Goal: Obtain resource: Download file/media

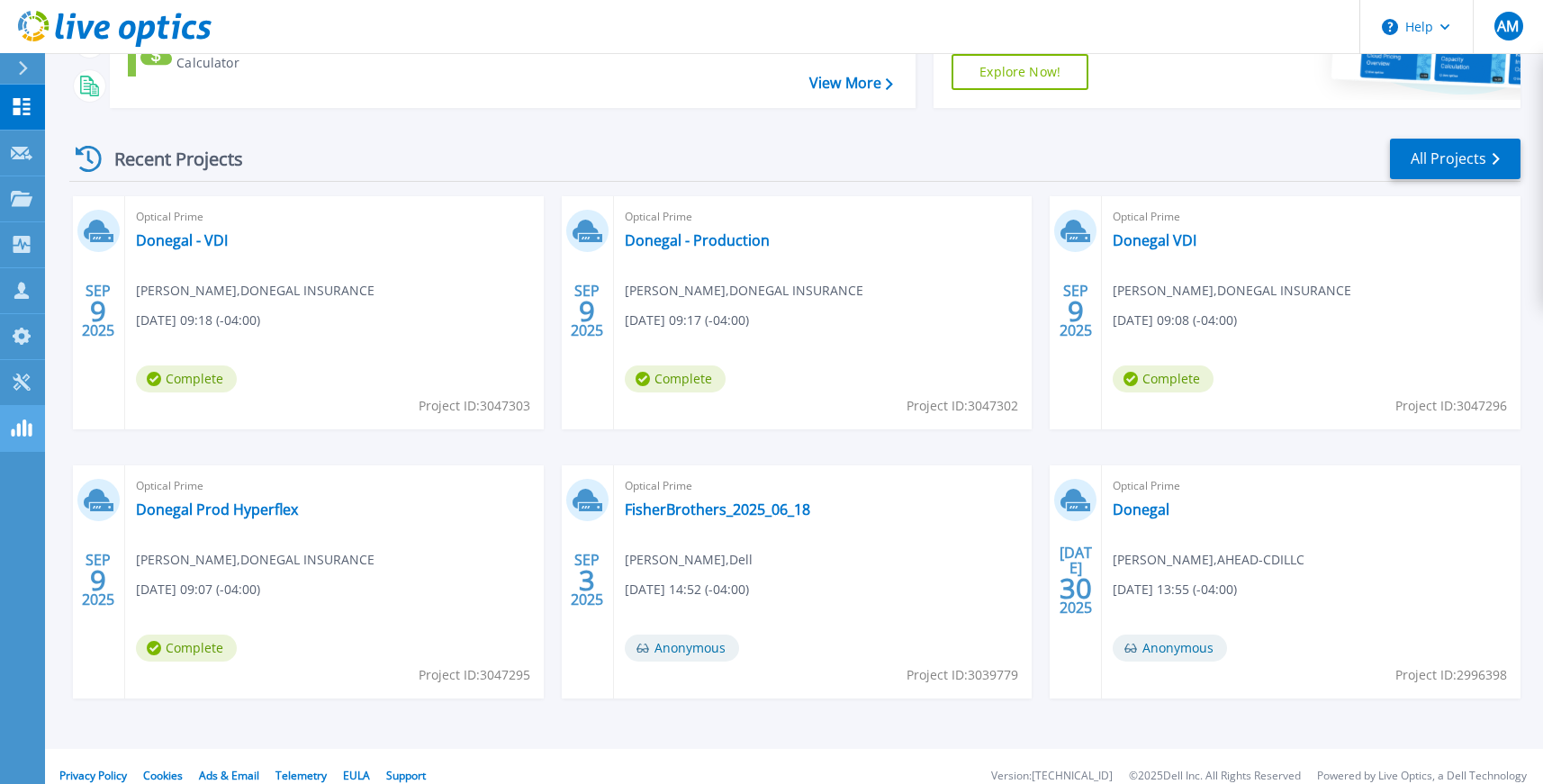
scroll to position [289, 0]
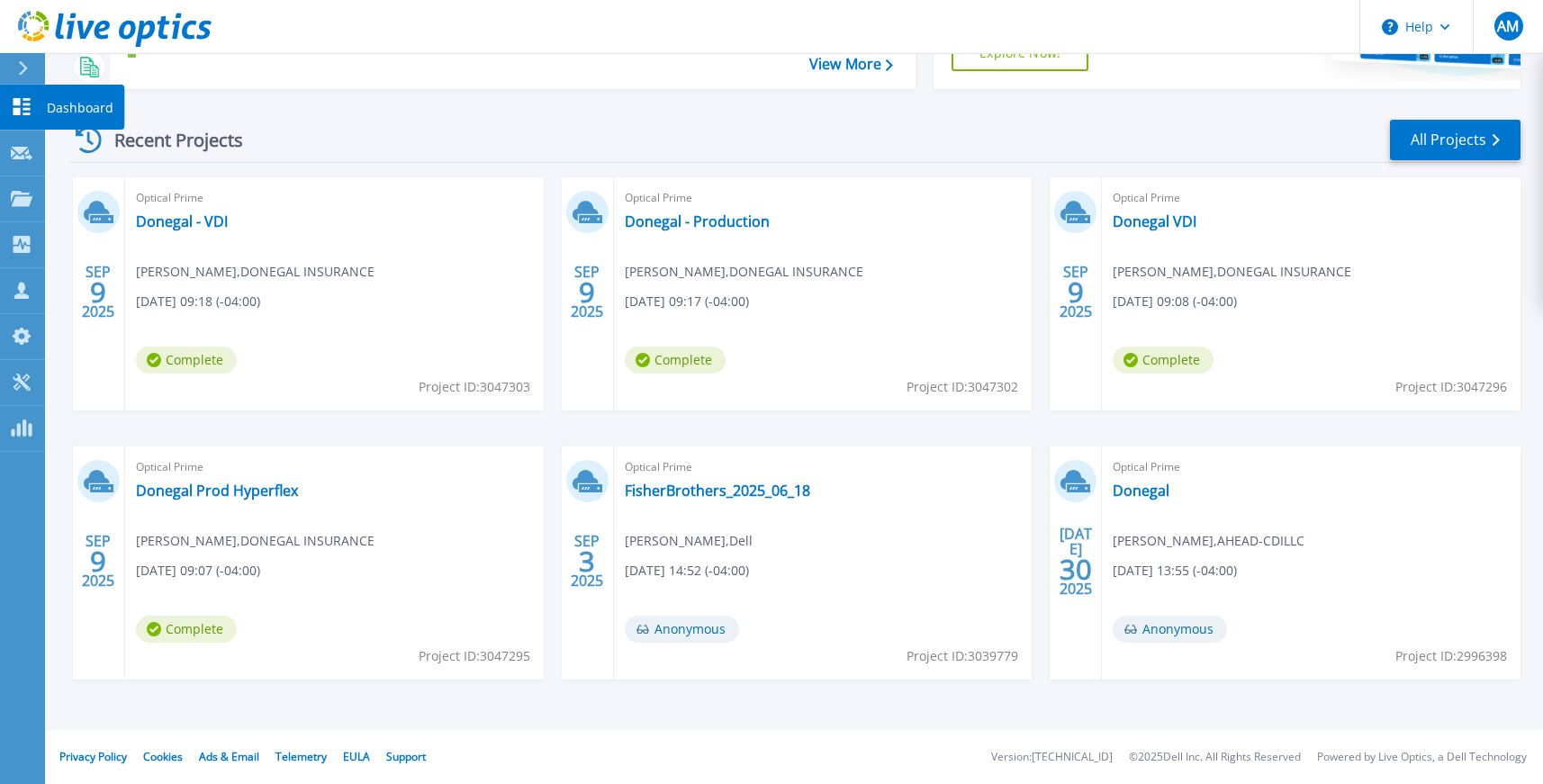
click at [27, 105] on icon at bounding box center [22, 107] width 17 height 17
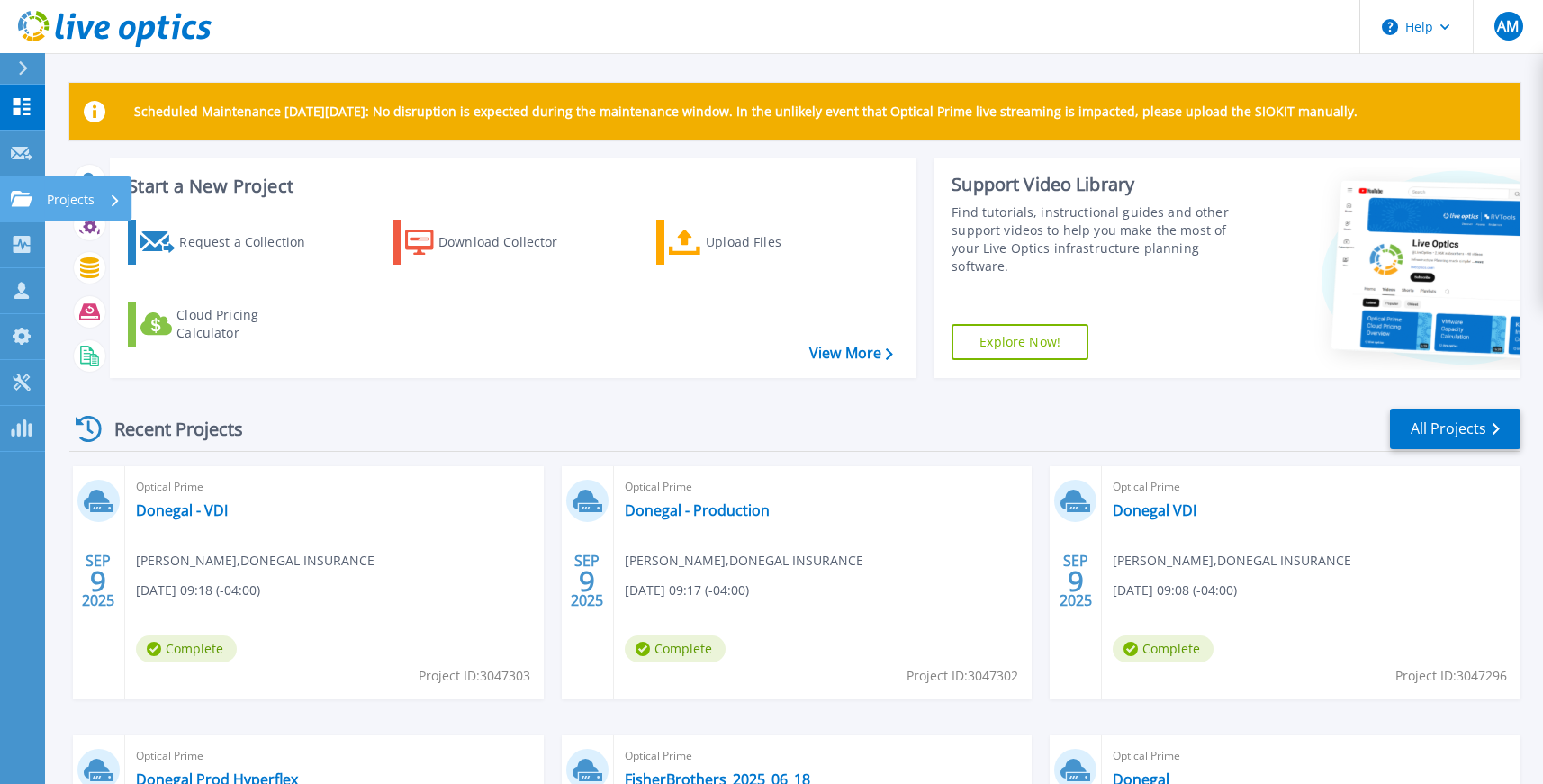
click at [25, 200] on icon at bounding box center [21, 199] width 22 height 15
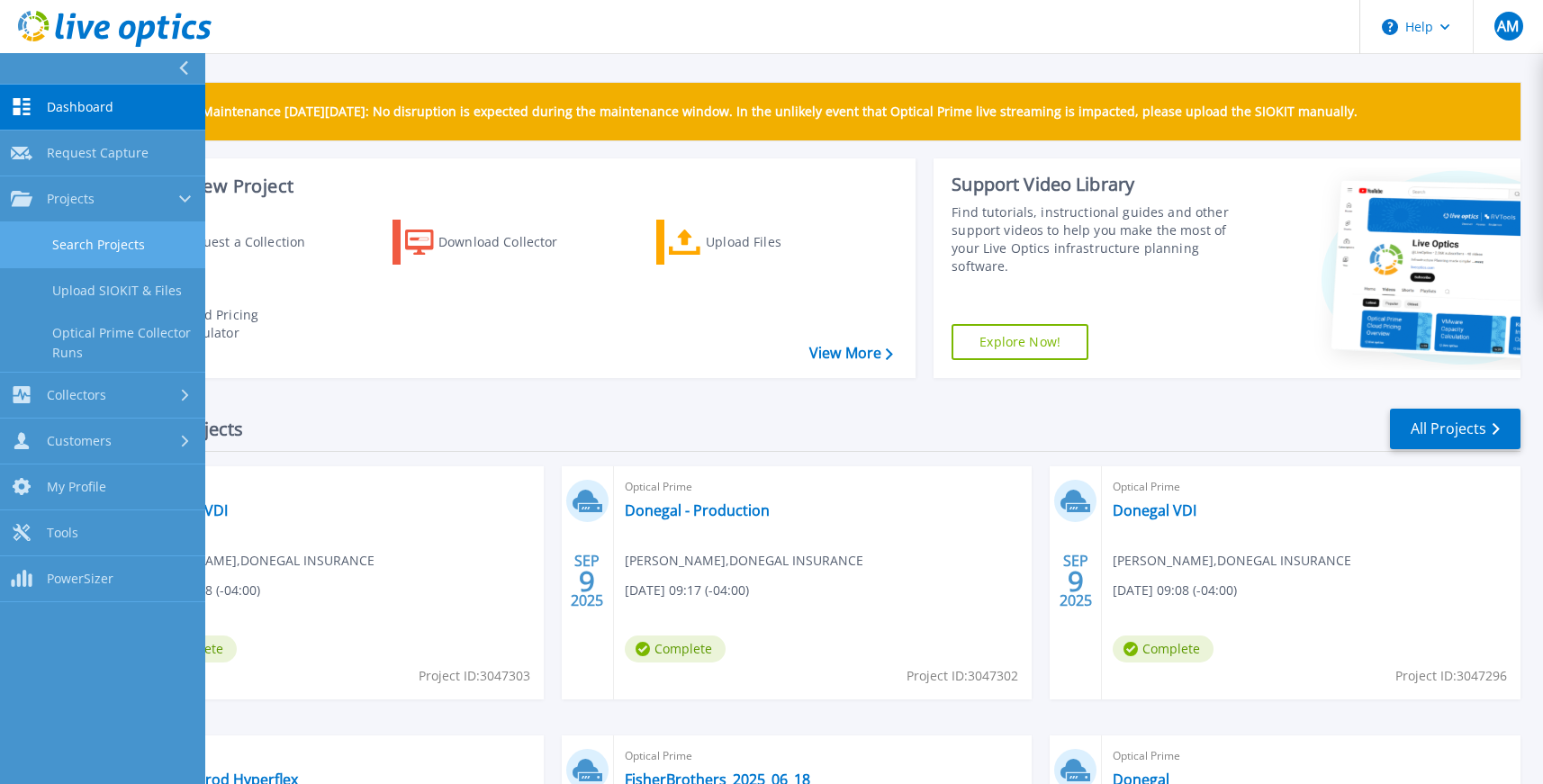
click at [81, 234] on link "Search Projects" at bounding box center [103, 245] width 206 height 46
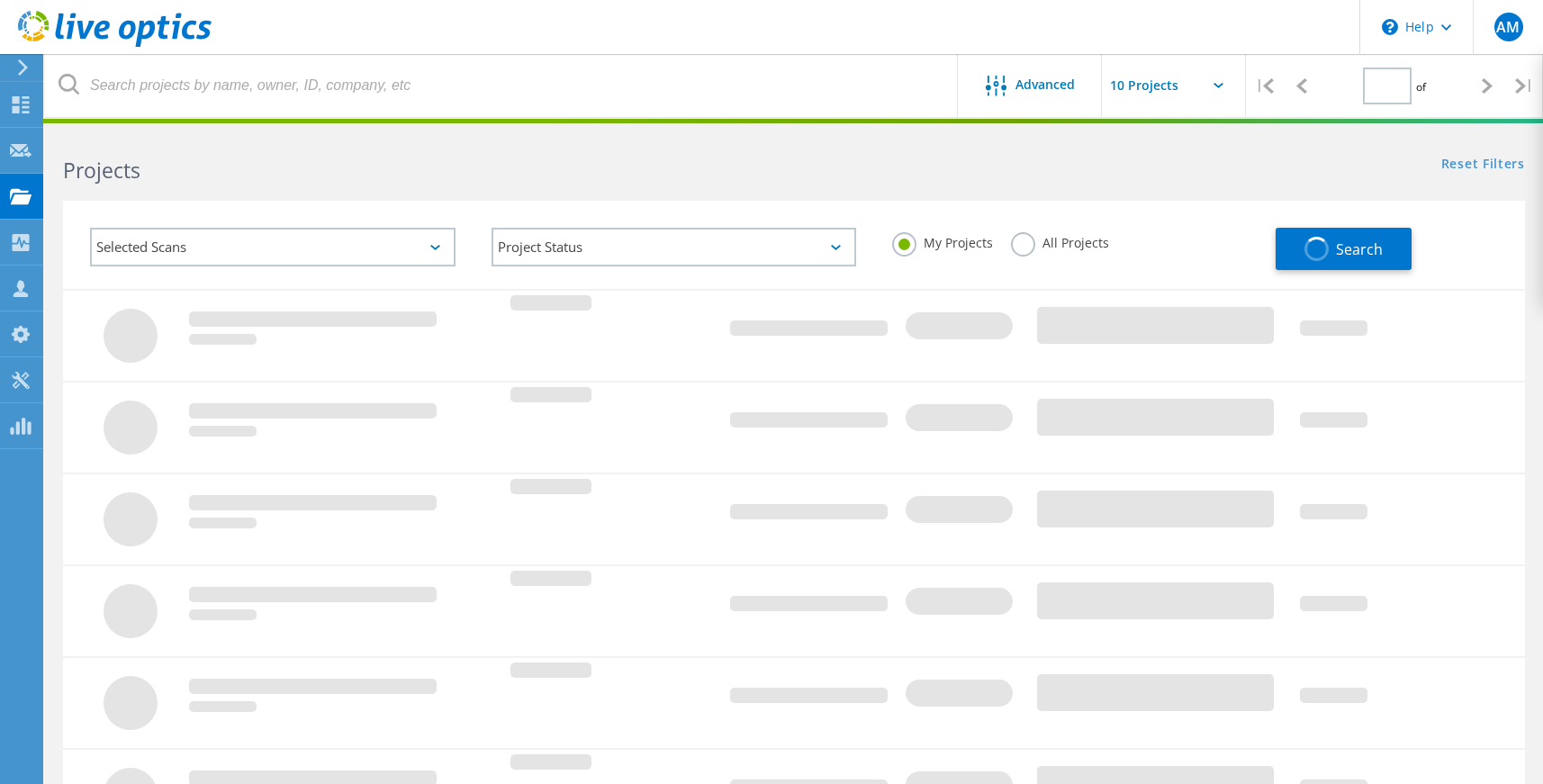
type input "1"
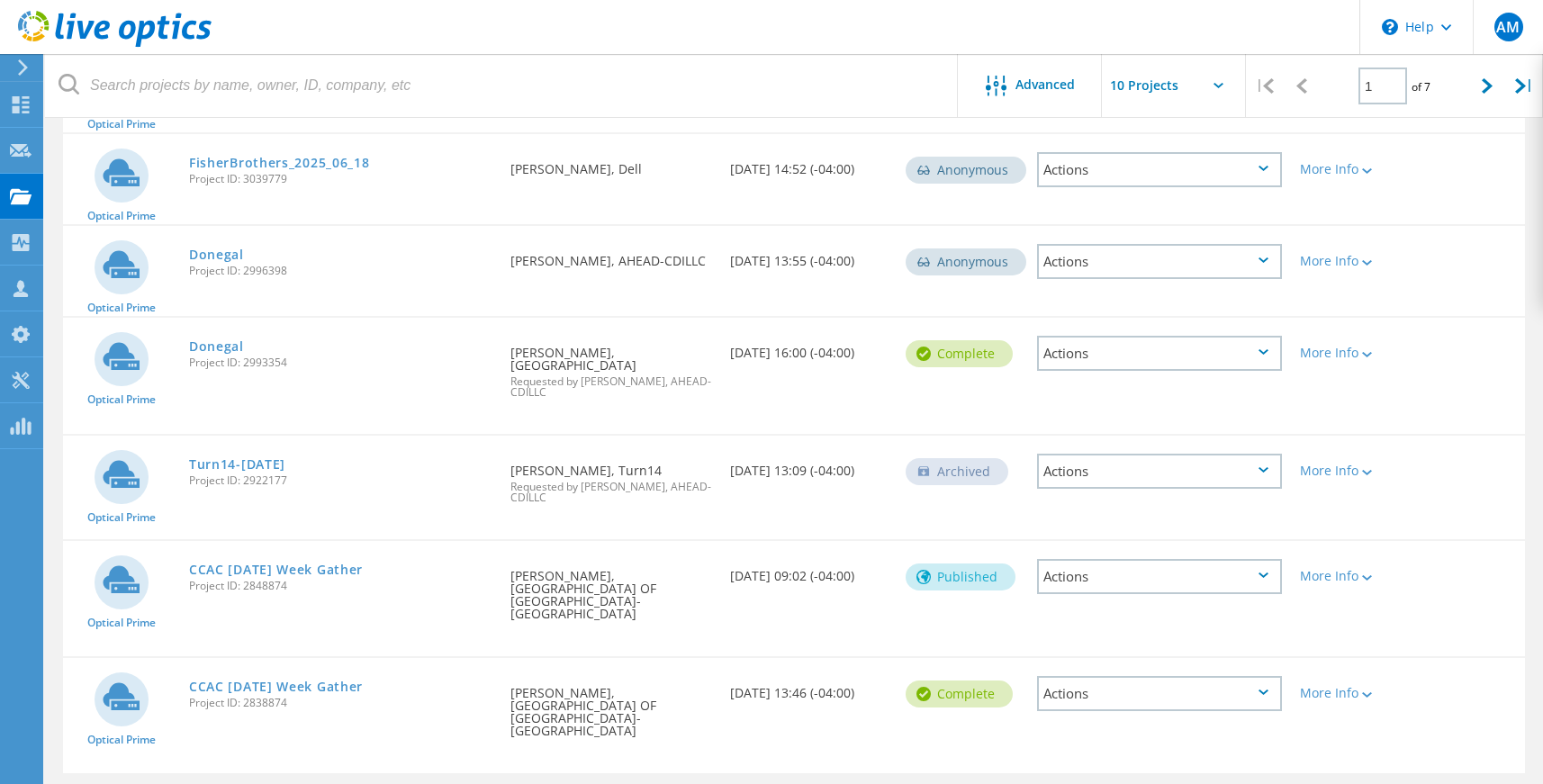
scroll to position [631, 0]
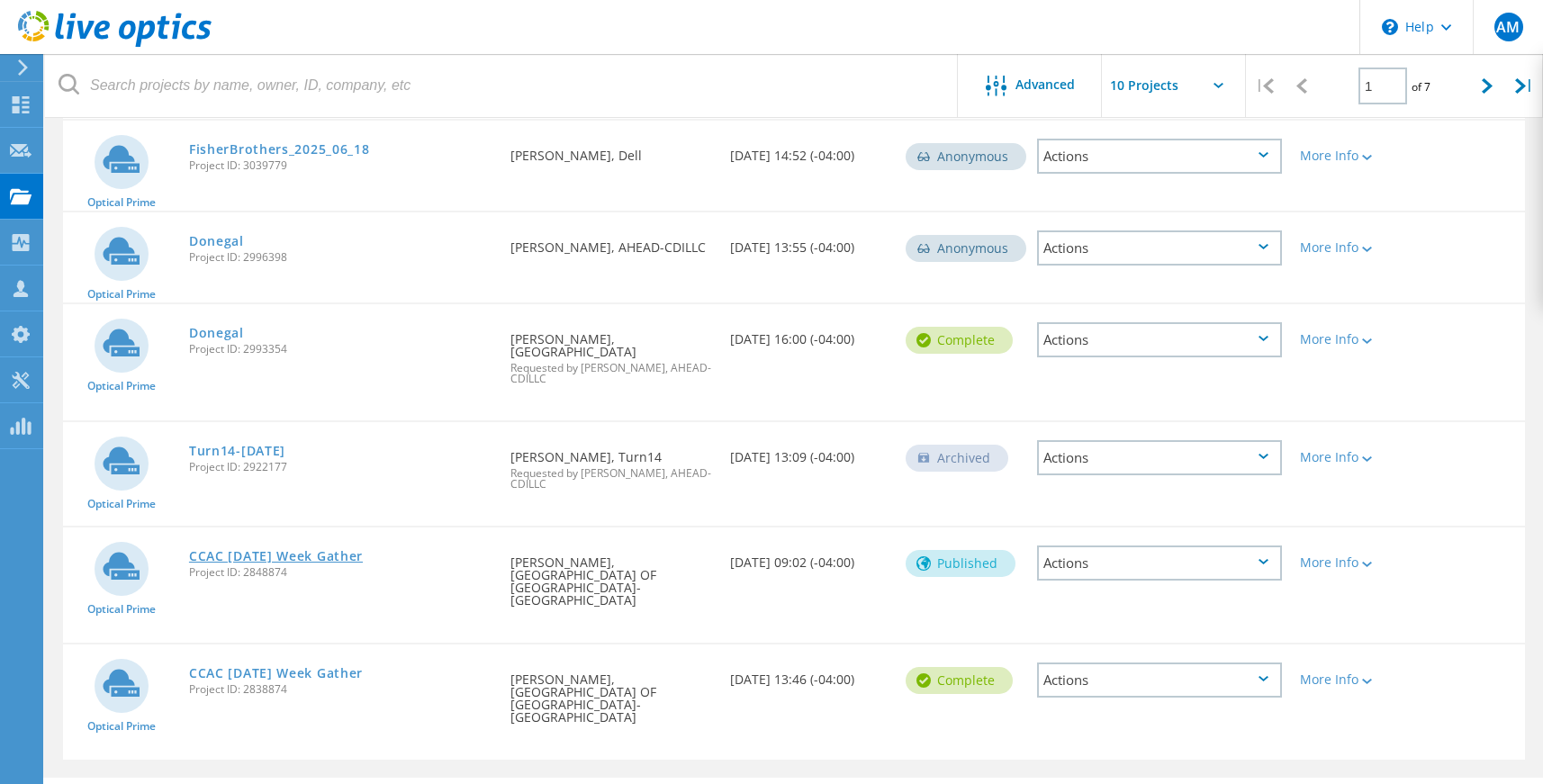
click at [326, 550] on link "CCAC [DATE] Week Gather" at bounding box center [276, 556] width 174 height 12
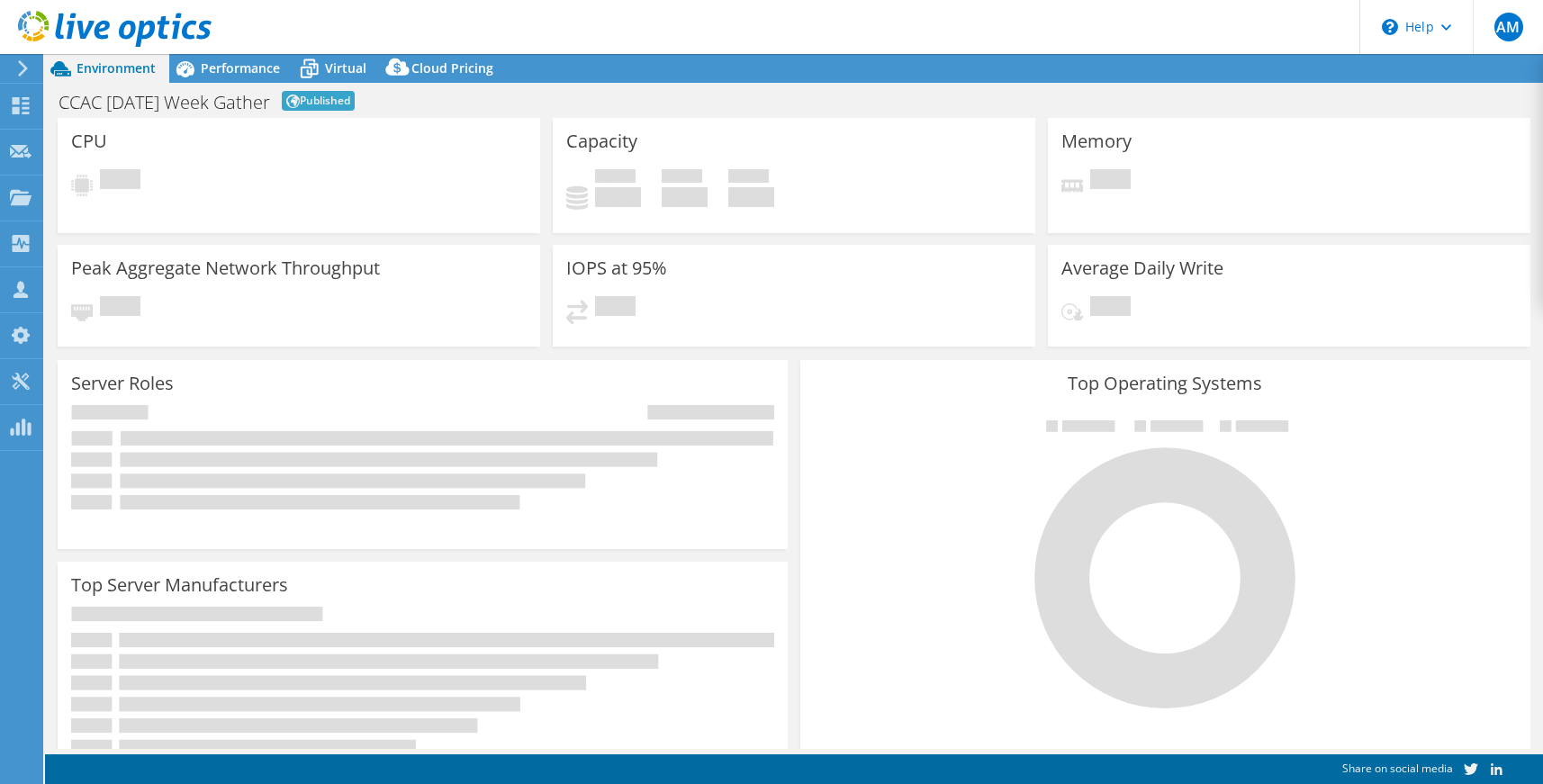
select select "USD"
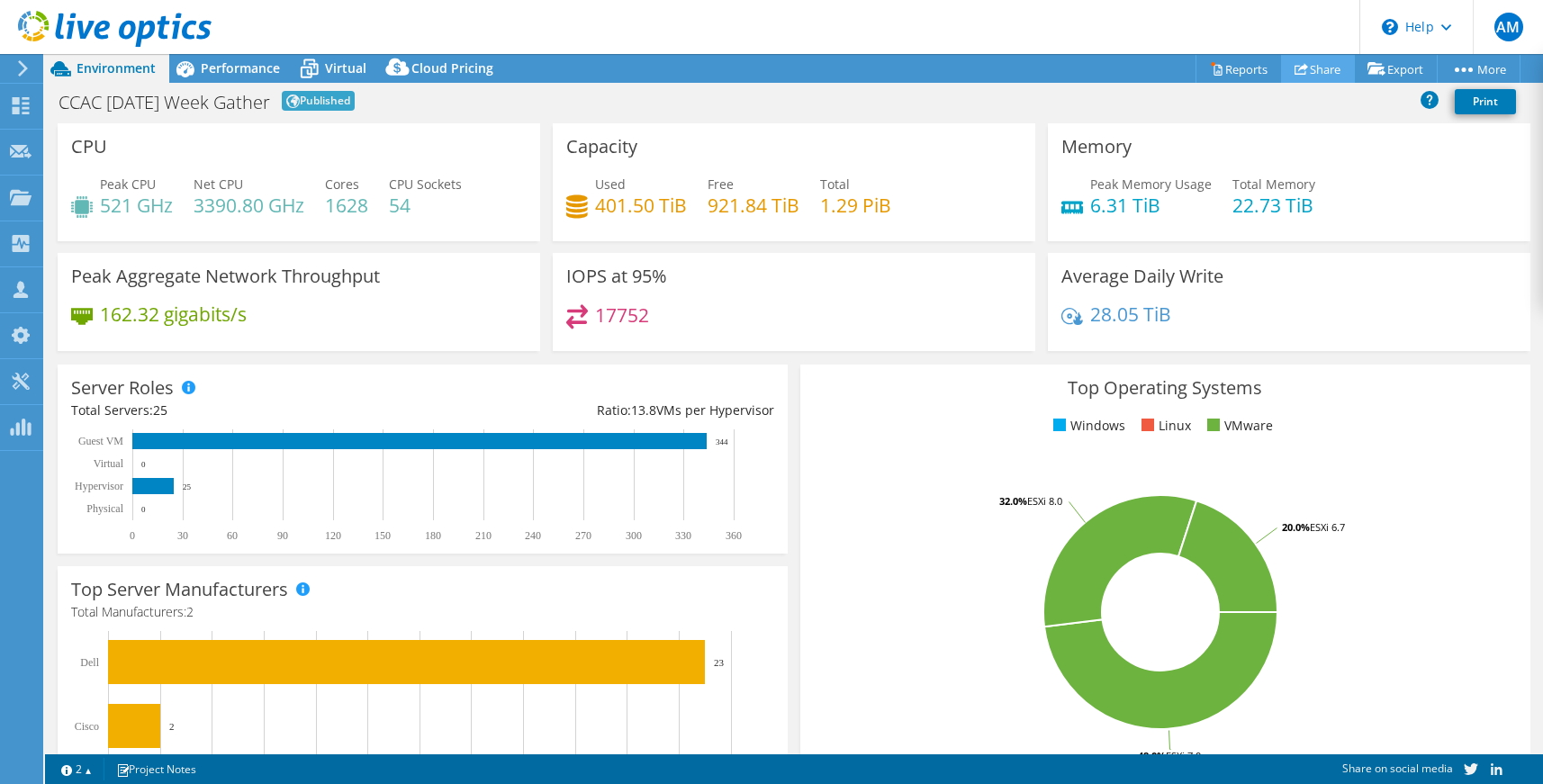
click at [1321, 75] on link "Share" at bounding box center [1318, 69] width 74 height 28
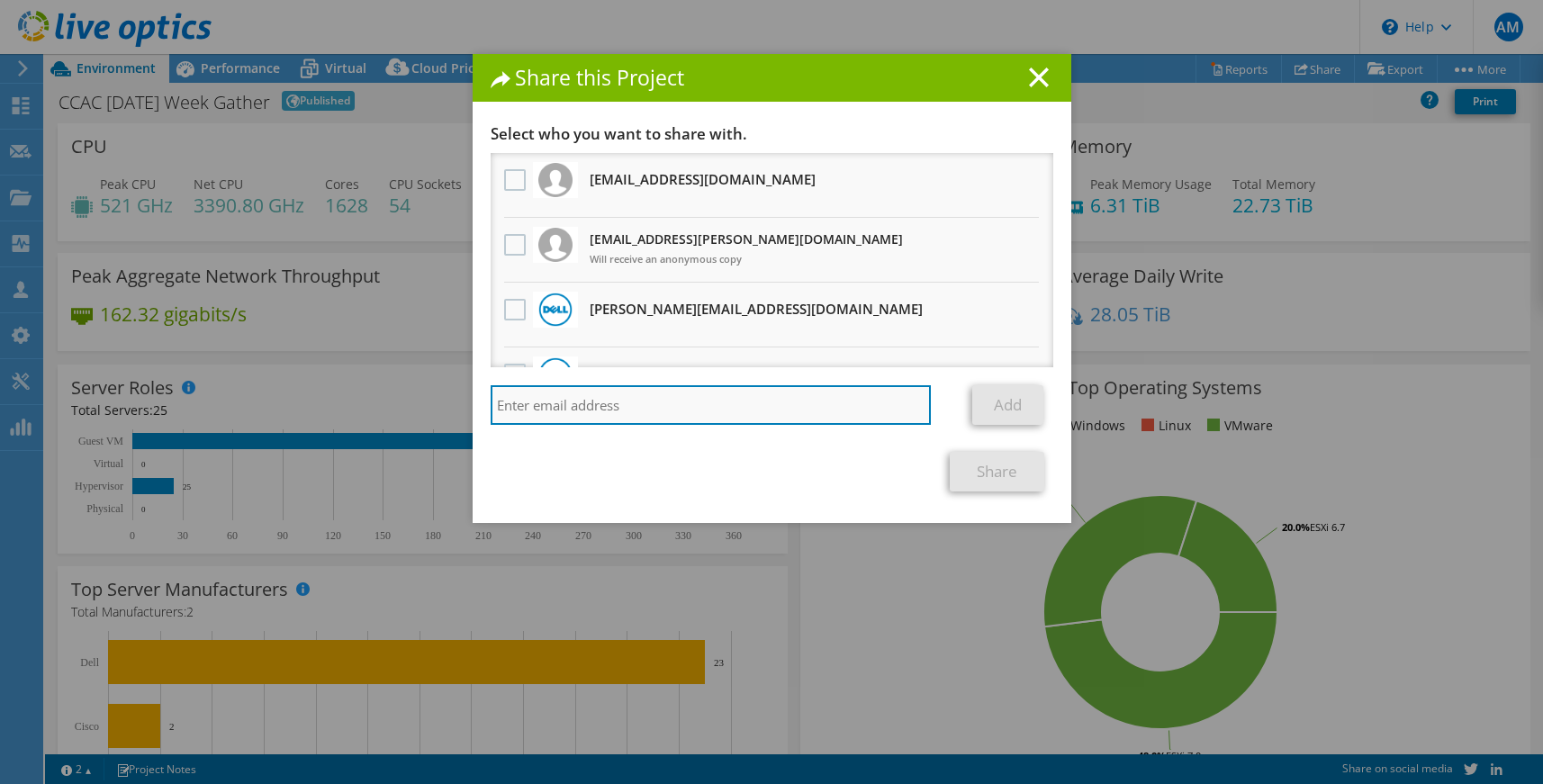
click at [571, 399] on input "search" at bounding box center [712, 405] width 442 height 40
paste input "thomas.drnevich@dell.com"
type input "thomas.drnevich@dell.com"
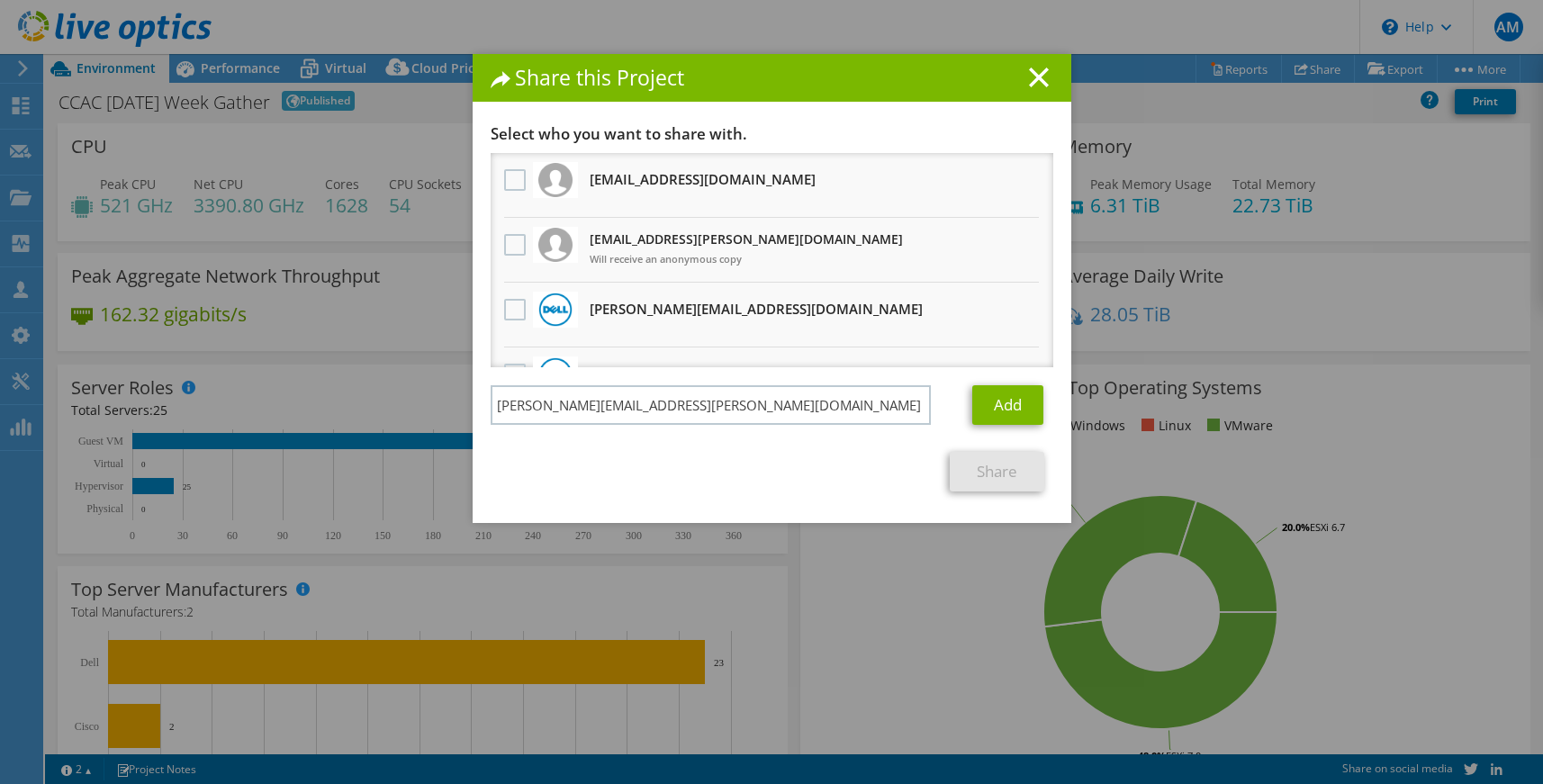
drag, startPoint x: 718, startPoint y: 462, endPoint x: 888, endPoint y: 464, distance: 170.0
click at [721, 463] on div "Share" at bounding box center [772, 472] width 563 height 40
click at [1040, 399] on link "Add" at bounding box center [1008, 405] width 71 height 40
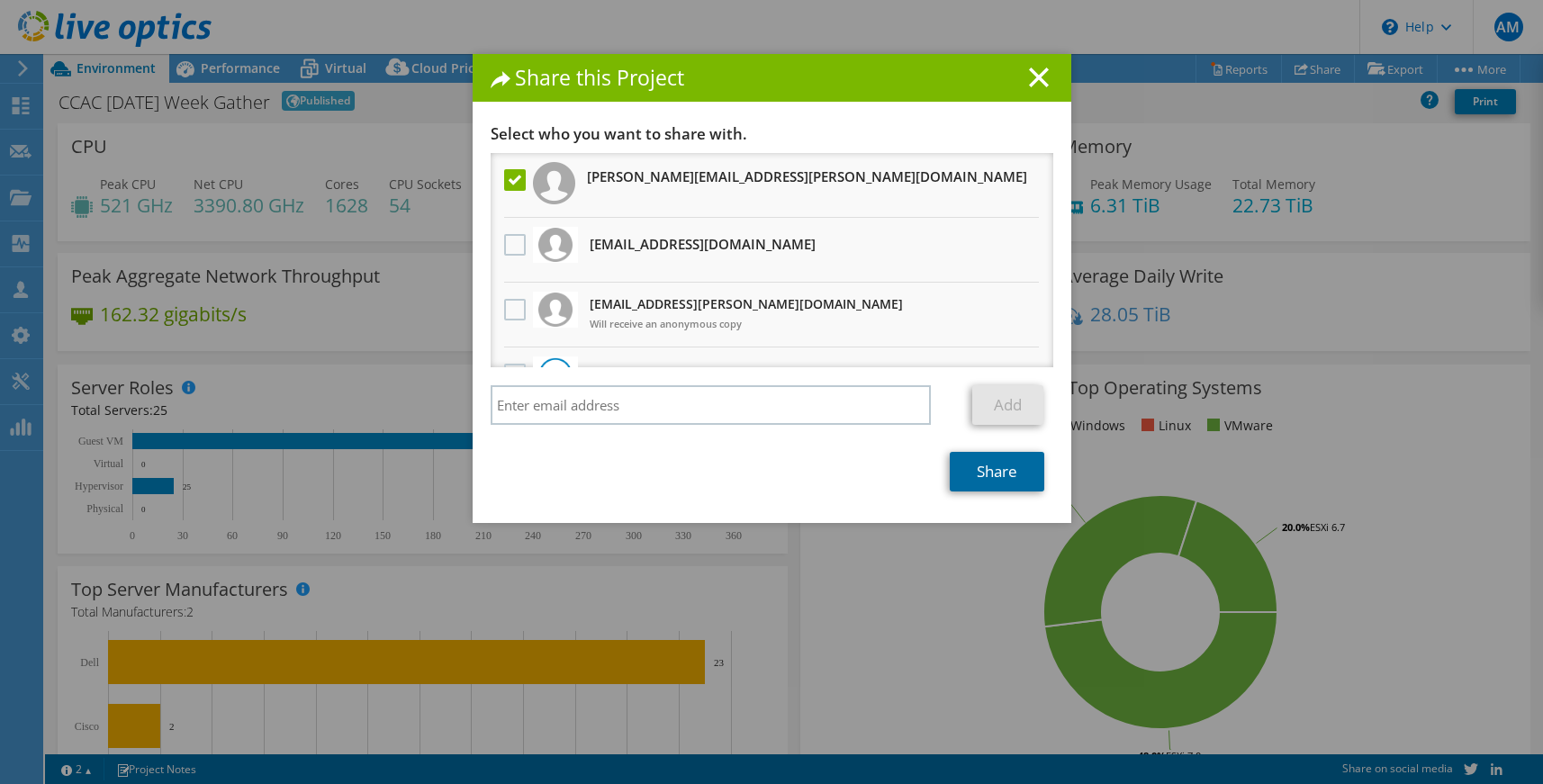
click at [1019, 468] on link "Share" at bounding box center [997, 472] width 94 height 40
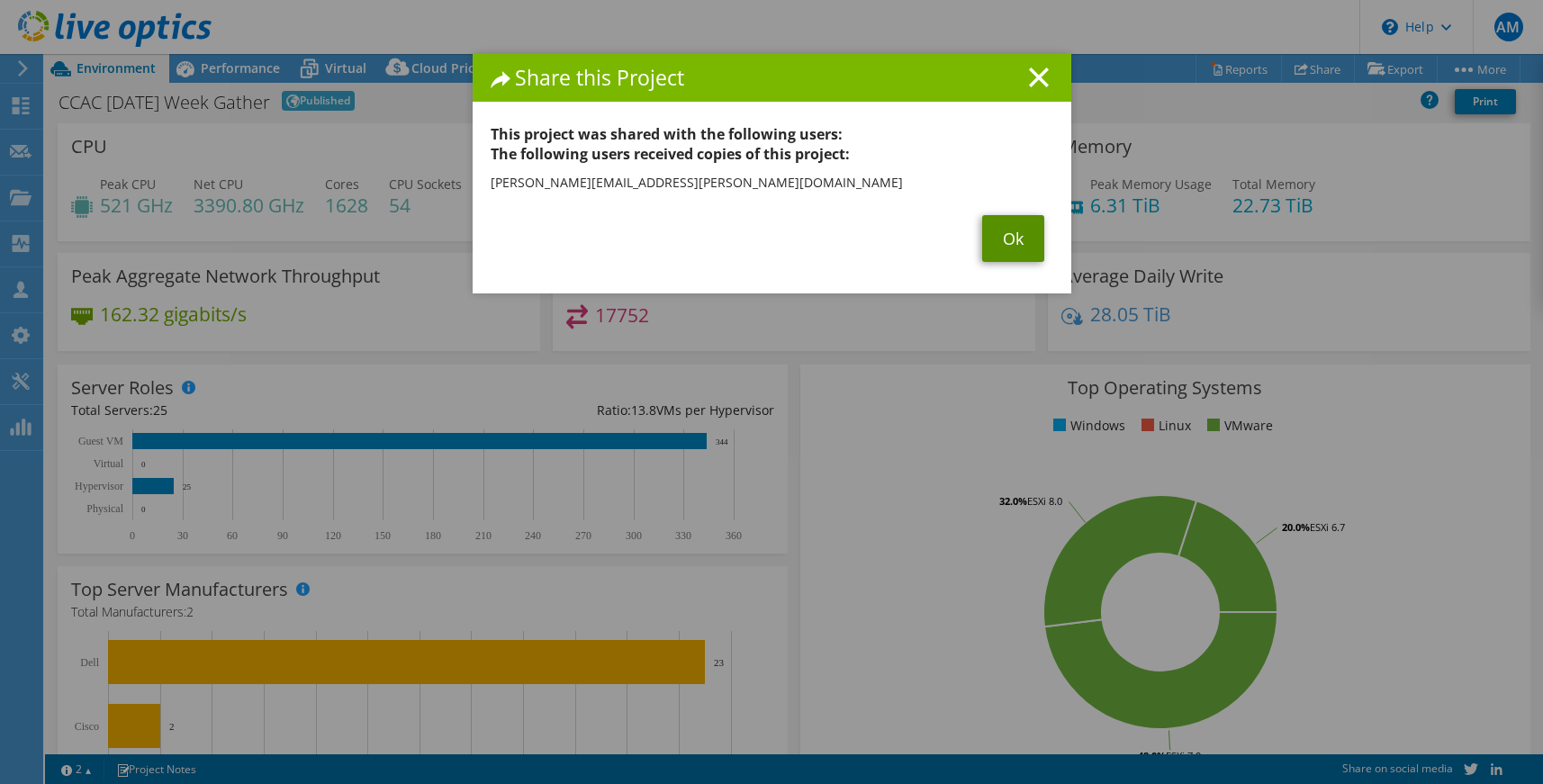
click at [1003, 243] on link "Ok" at bounding box center [1013, 238] width 62 height 47
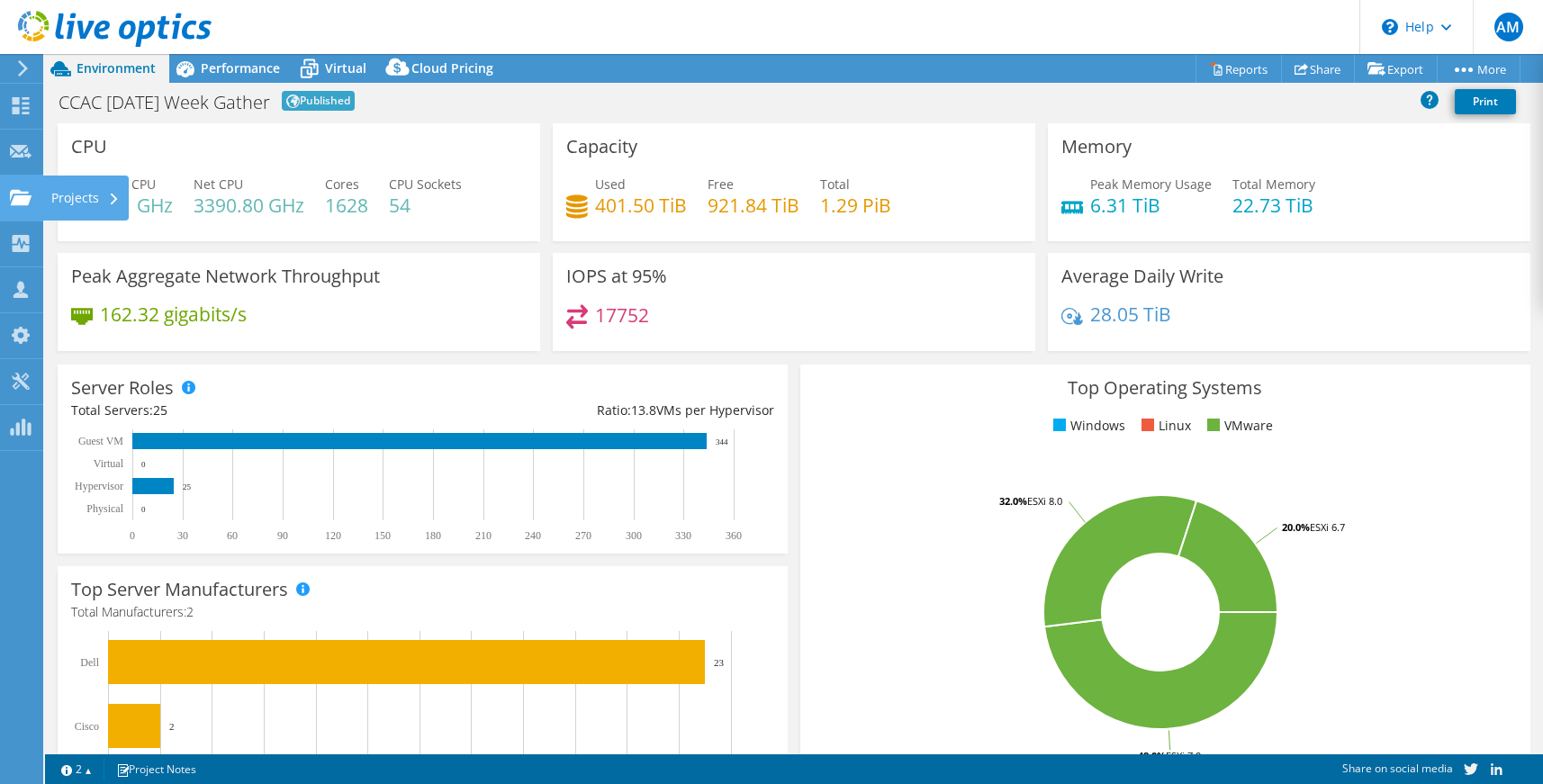
click at [21, 199] on use at bounding box center [20, 197] width 22 height 15
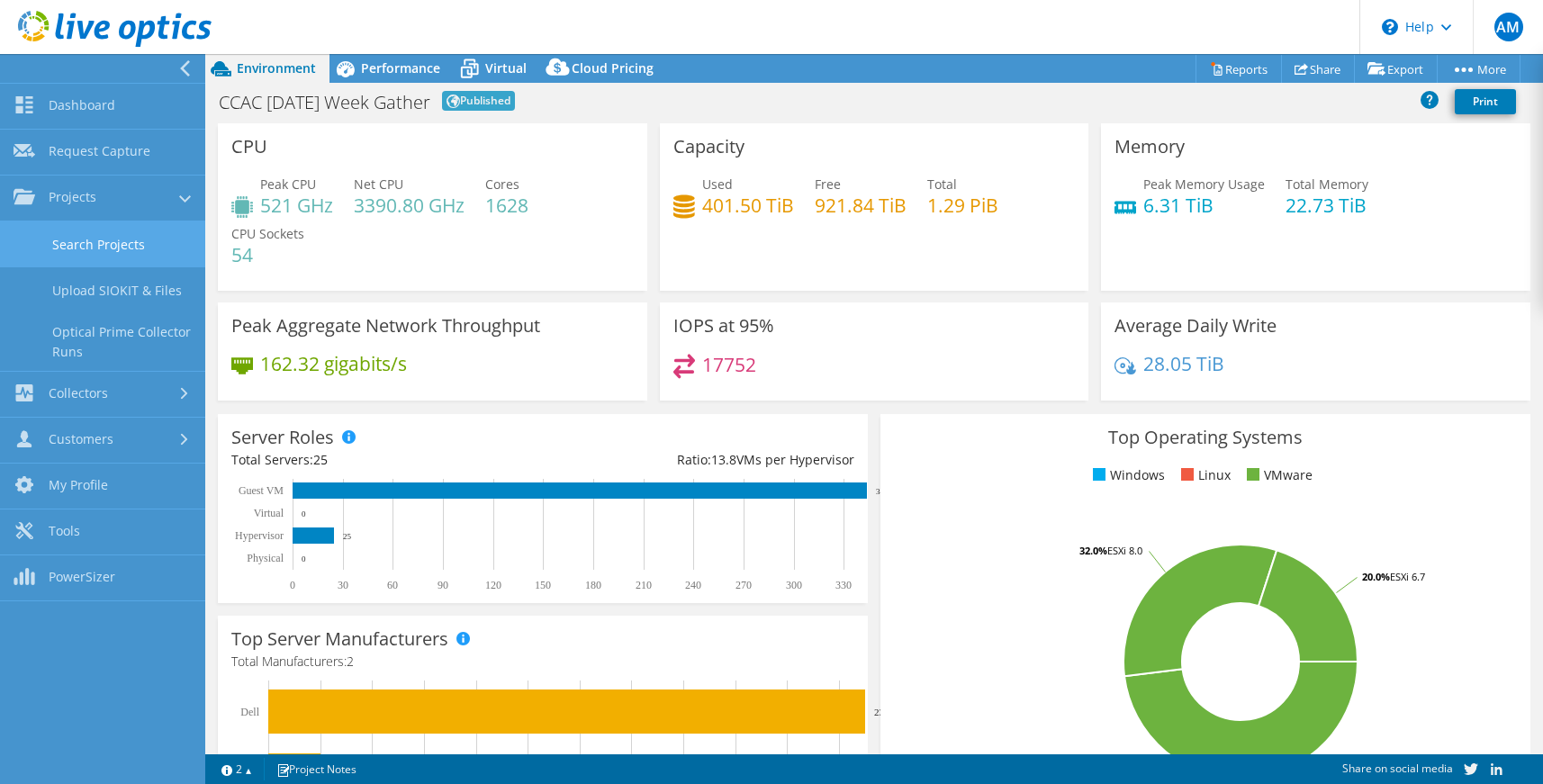
click at [89, 242] on link "Search Projects" at bounding box center [103, 245] width 206 height 46
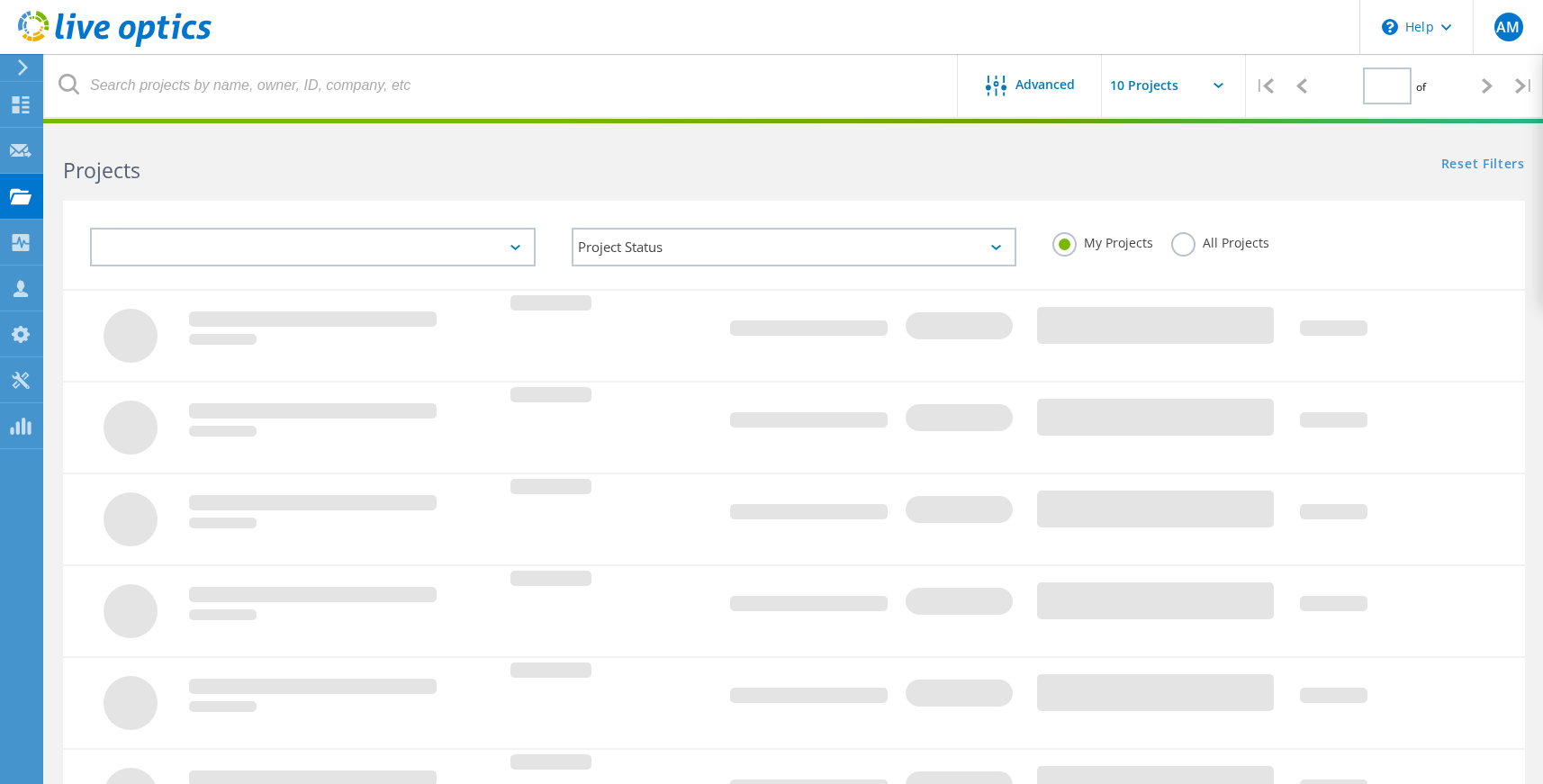
type input "1"
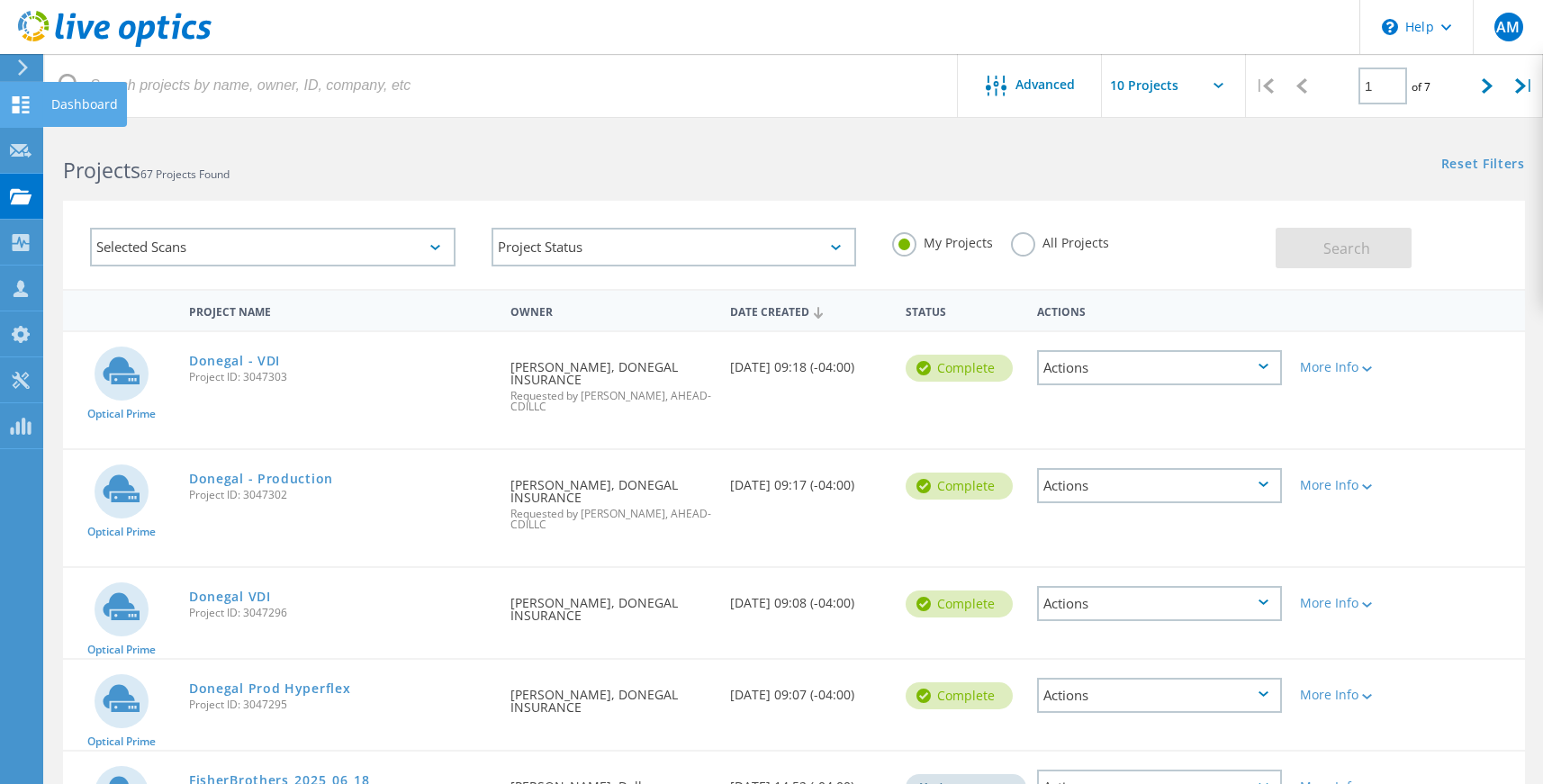
click at [22, 110] on icon at bounding box center [20, 105] width 22 height 17
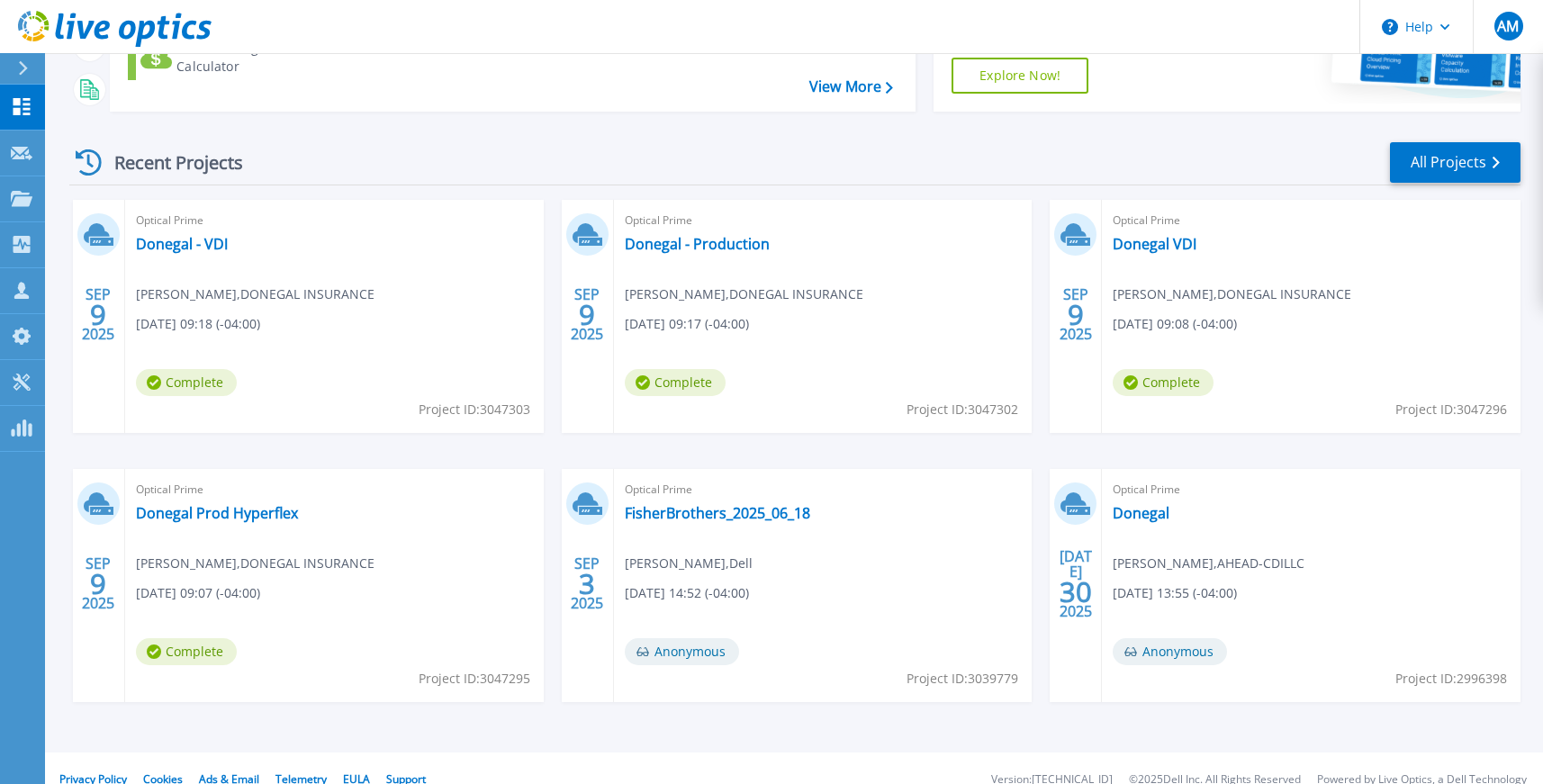
scroll to position [289, 0]
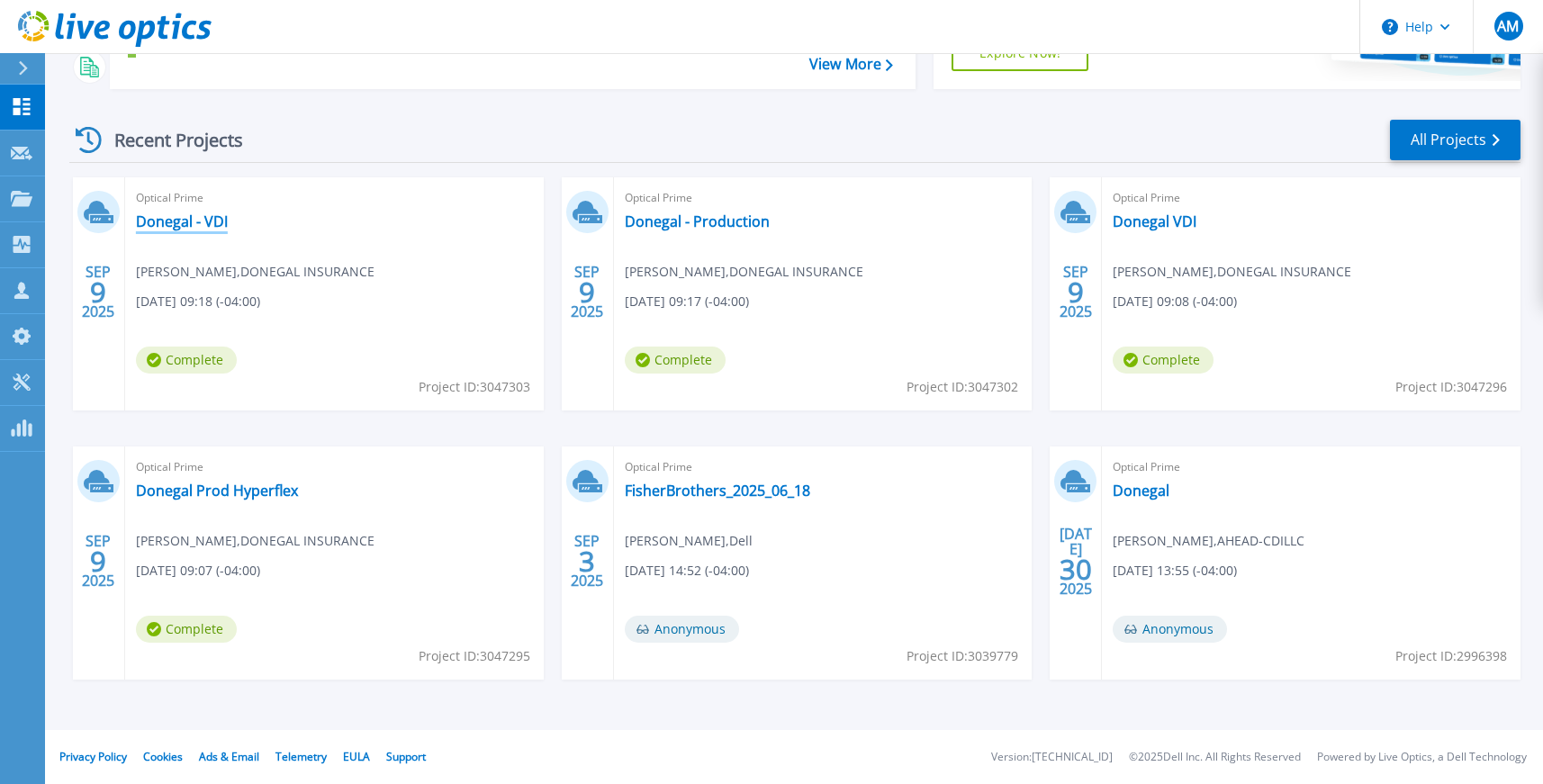
click at [181, 222] on link "Donegal - VDI" at bounding box center [182, 221] width 91 height 18
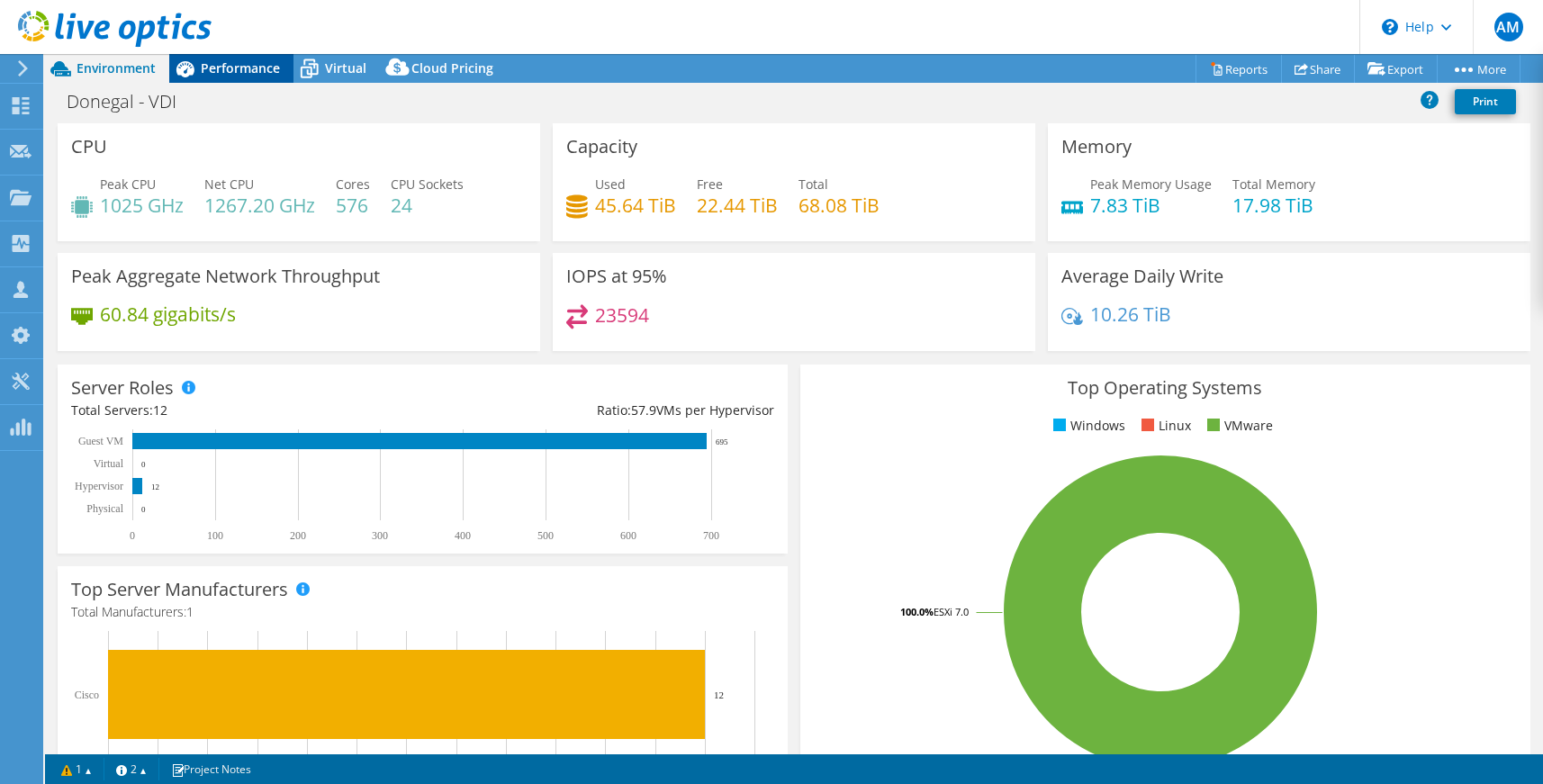
select select "USD"
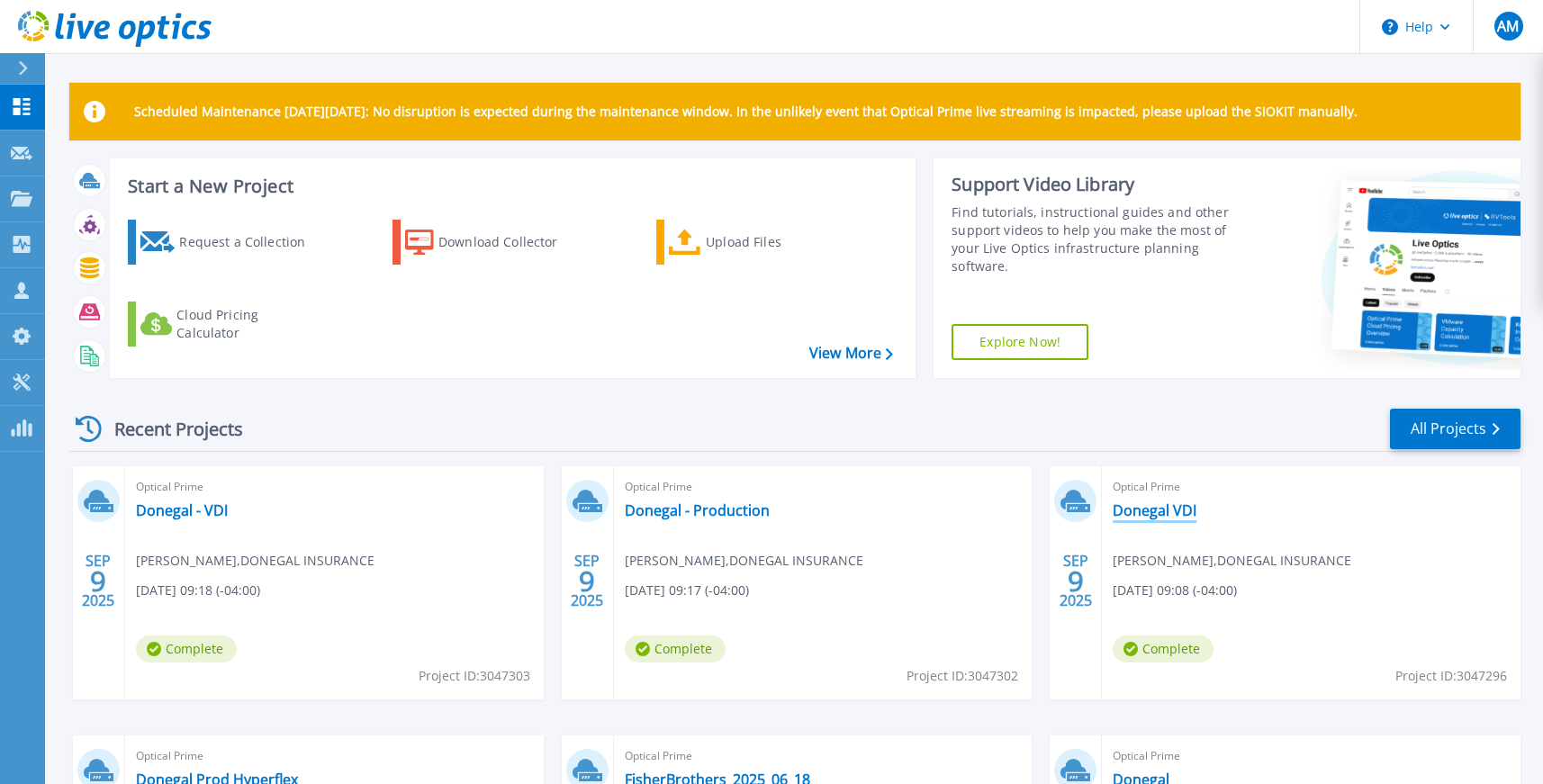
click at [1137, 502] on link "Donegal VDI" at bounding box center [1155, 510] width 84 height 18
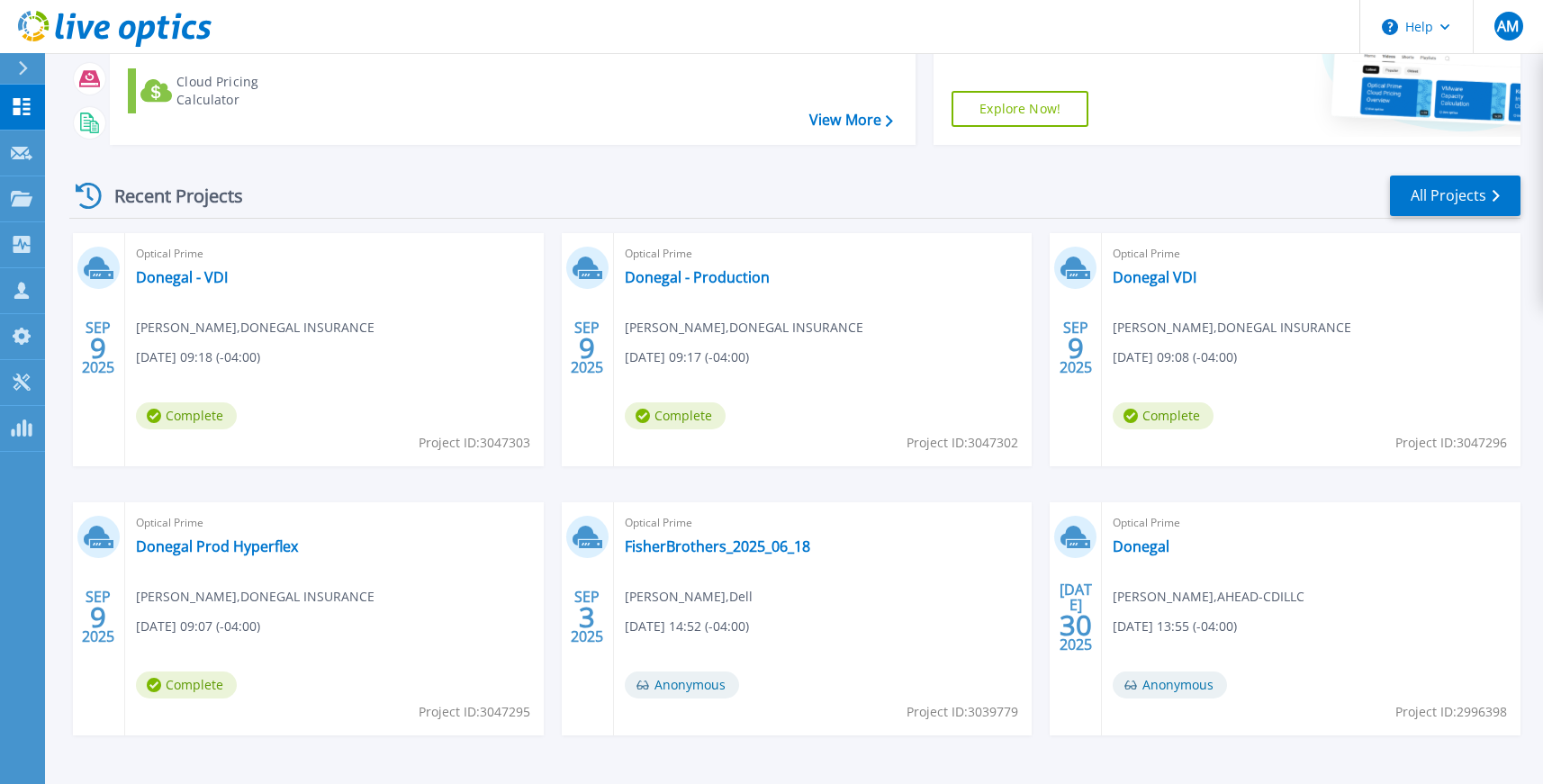
scroll to position [242, 0]
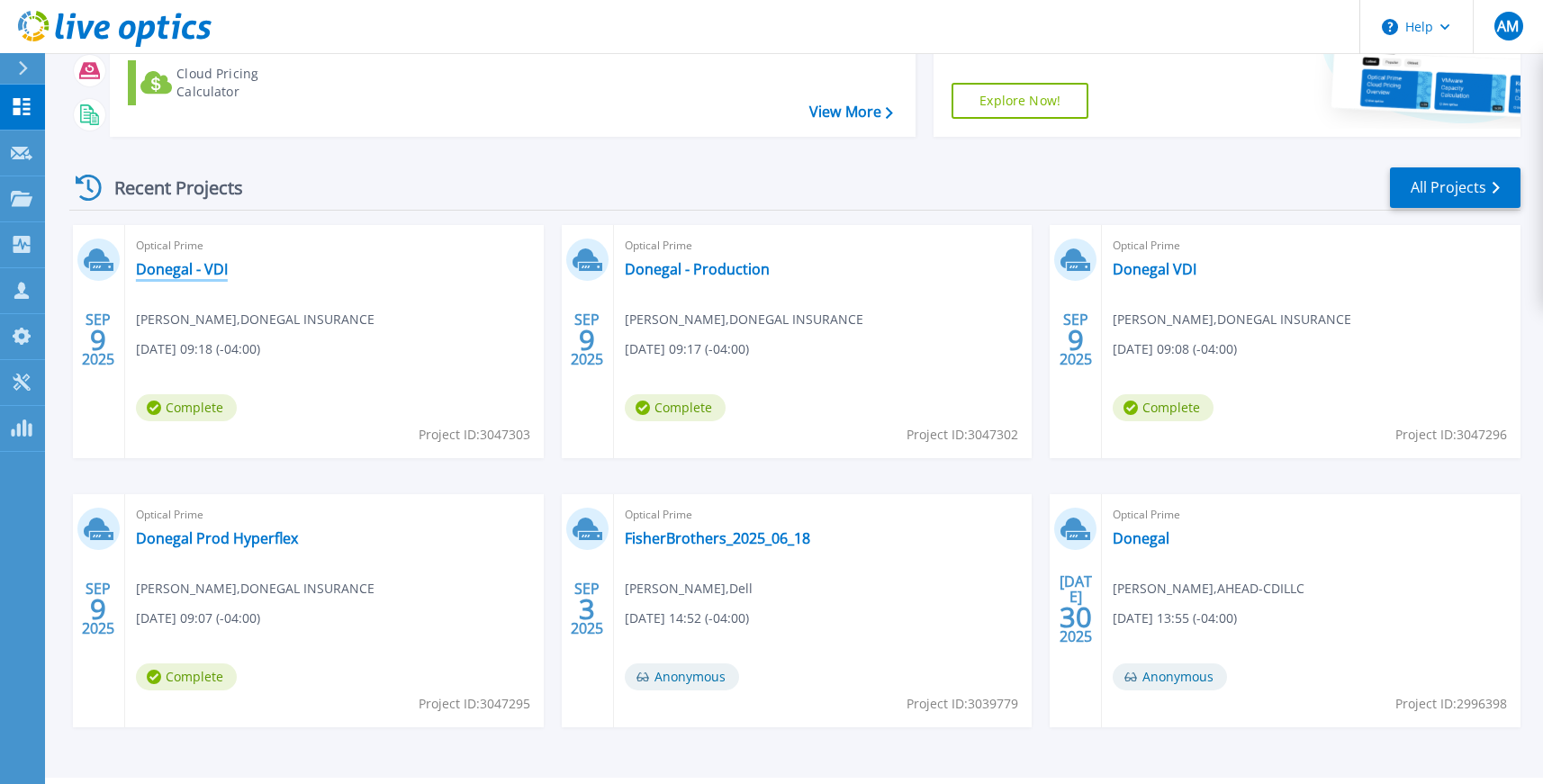
click at [201, 273] on link "Donegal - VDI" at bounding box center [182, 268] width 91 height 18
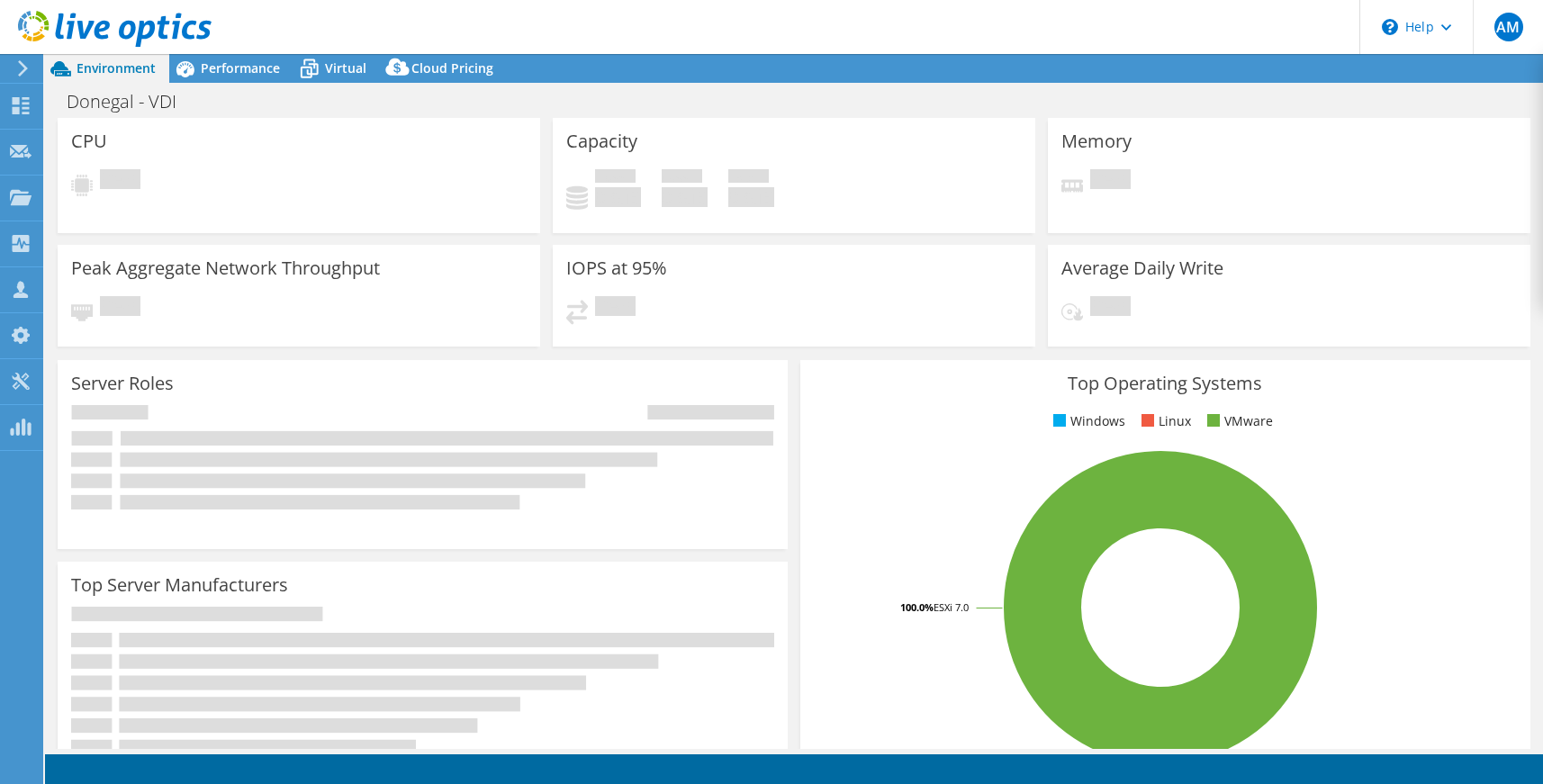
select select "USD"
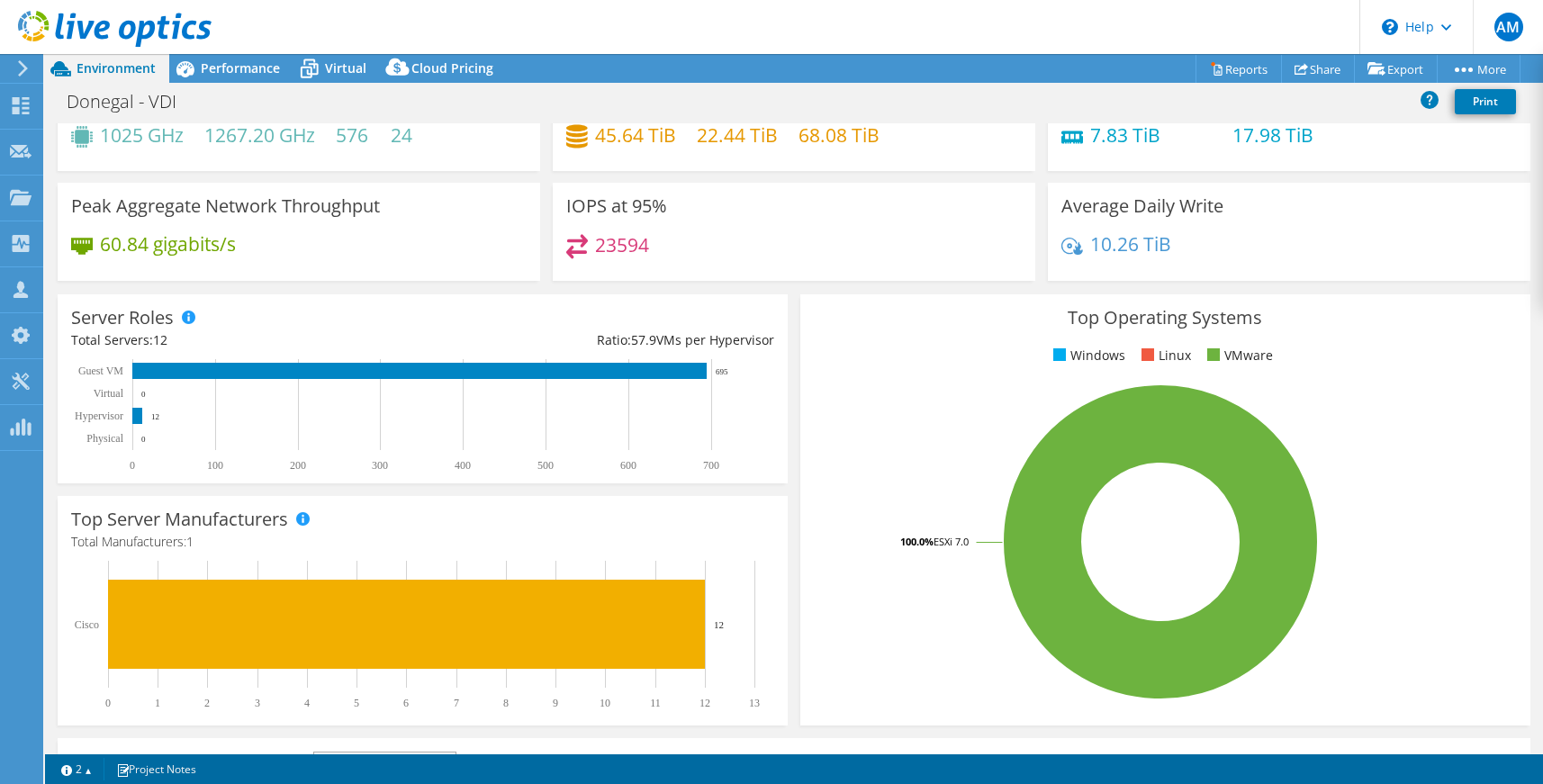
scroll to position [81, 0]
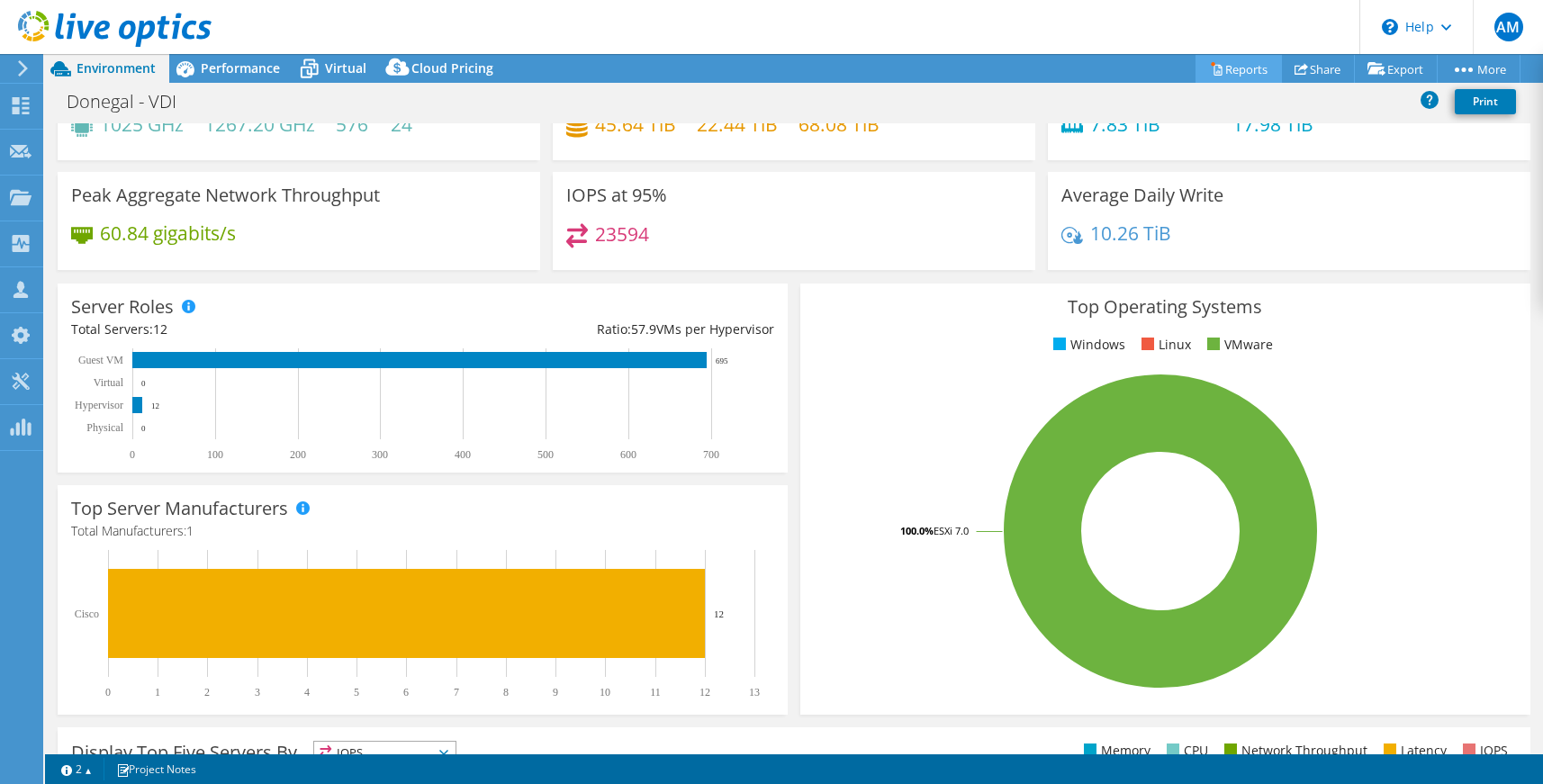
click at [1237, 74] on link "Reports" at bounding box center [1238, 69] width 87 height 28
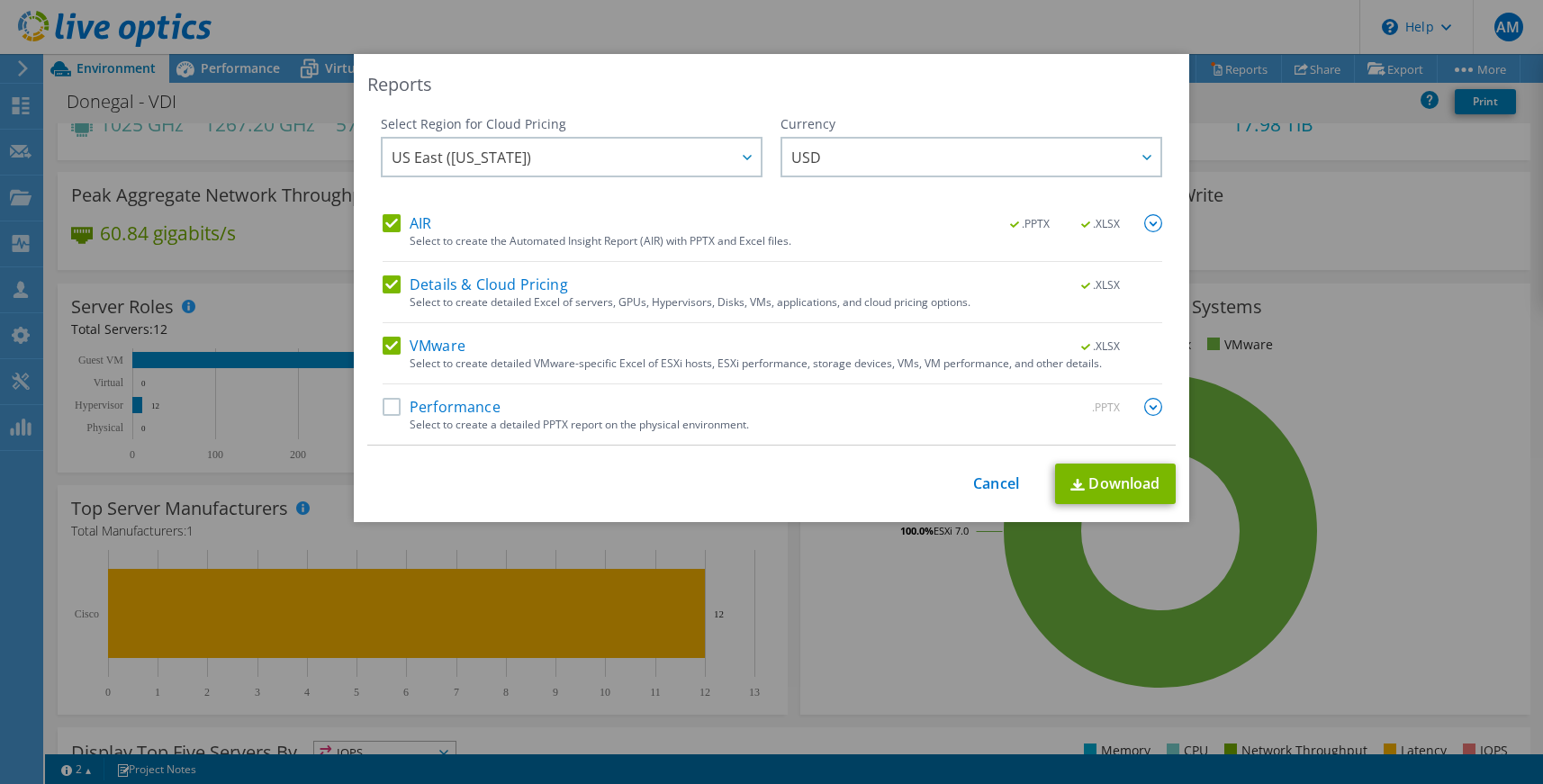
click at [403, 229] on label "AIR" at bounding box center [406, 223] width 49 height 18
click at [0, 0] on input "AIR" at bounding box center [0, 0] width 0 height 0
drag, startPoint x: 391, startPoint y: 284, endPoint x: 584, endPoint y: 386, distance: 218.3
click at [392, 284] on label "Details & Cloud Pricing" at bounding box center [475, 284] width 186 height 18
click at [0, 0] on input "Details & Cloud Pricing" at bounding box center [0, 0] width 0 height 0
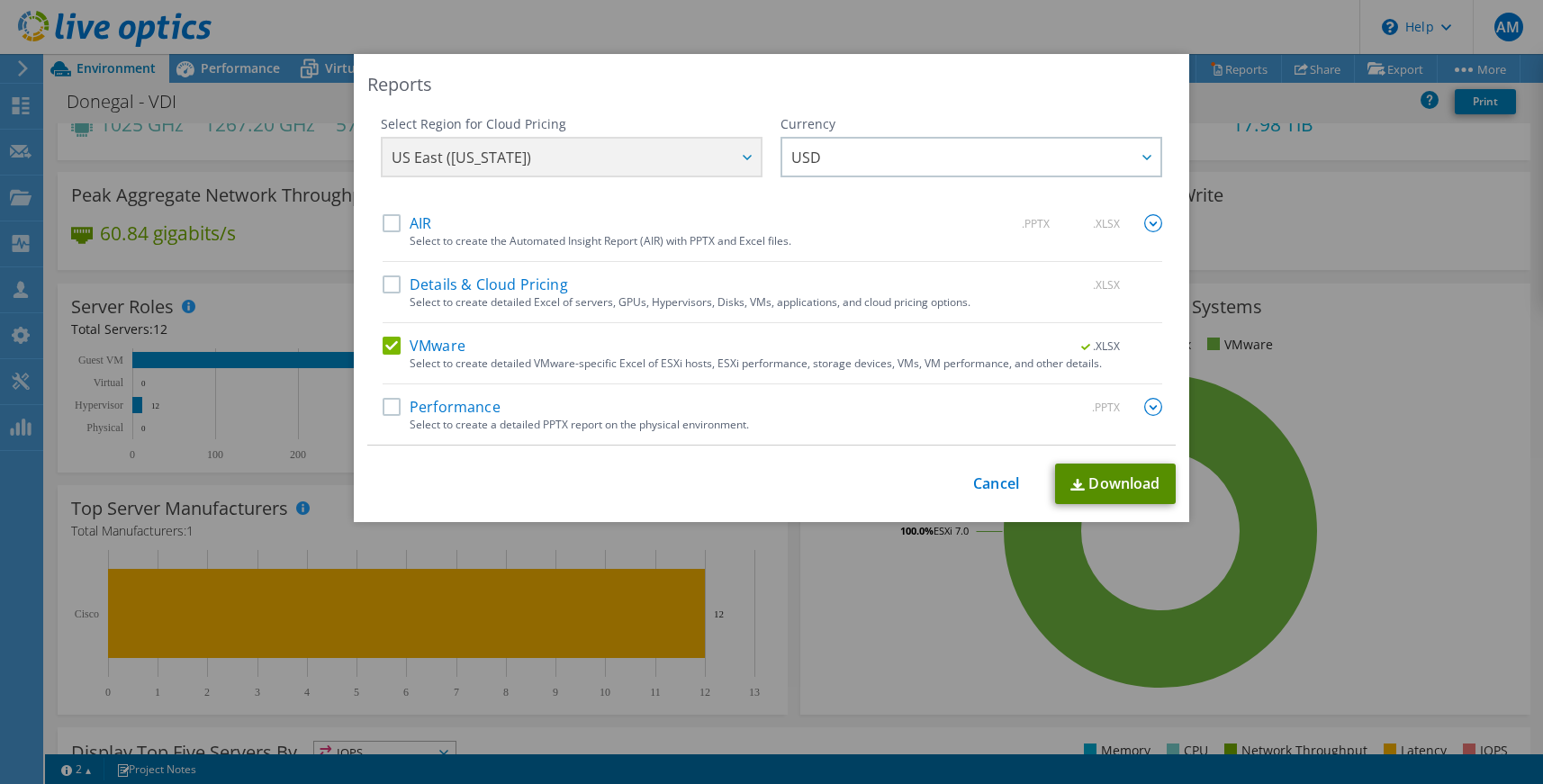
click at [1117, 488] on link "Download" at bounding box center [1116, 483] width 121 height 41
click at [976, 481] on link "Cancel" at bounding box center [997, 483] width 46 height 17
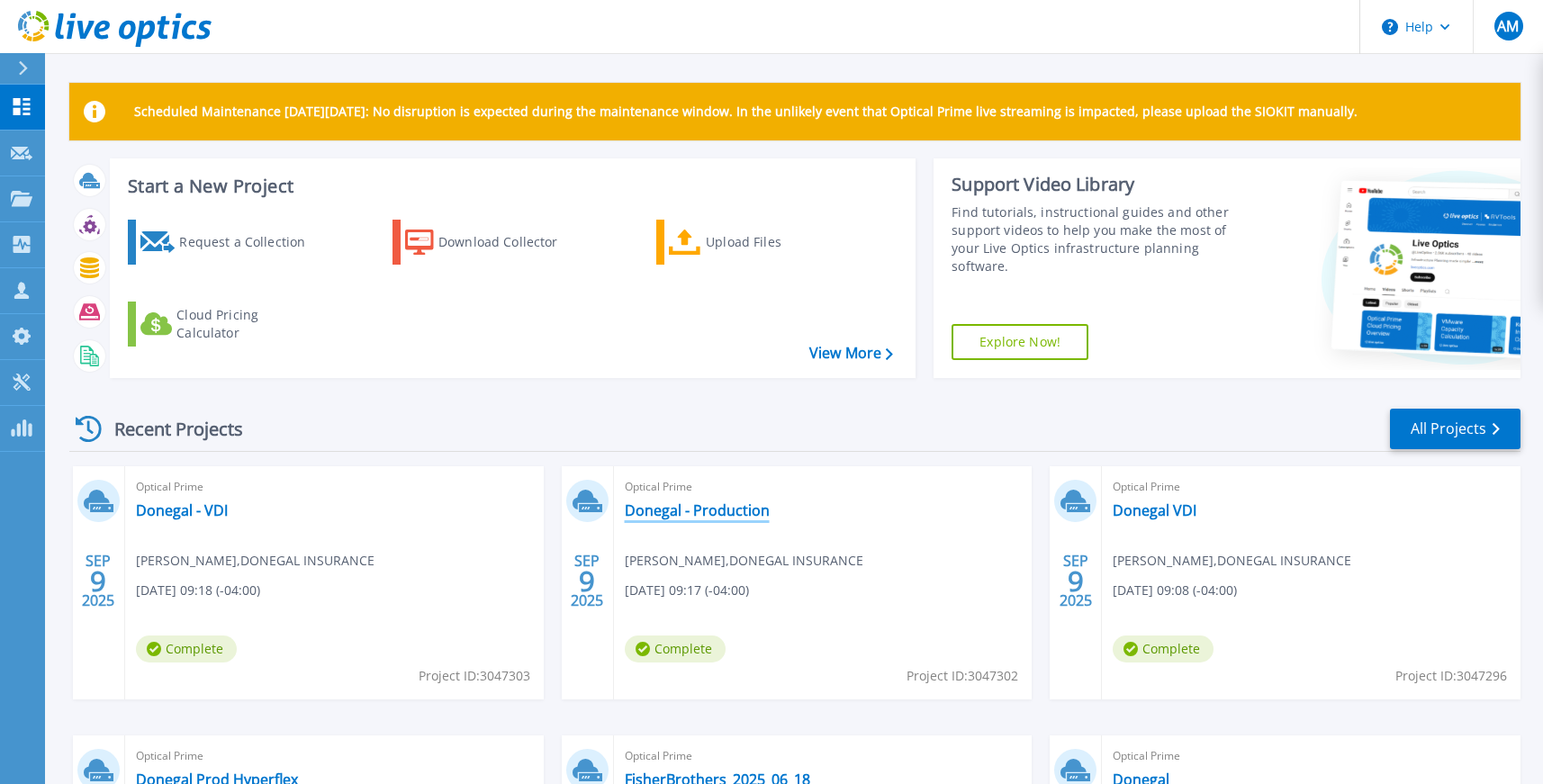
click at [695, 513] on link "Donegal - Production" at bounding box center [698, 510] width 145 height 18
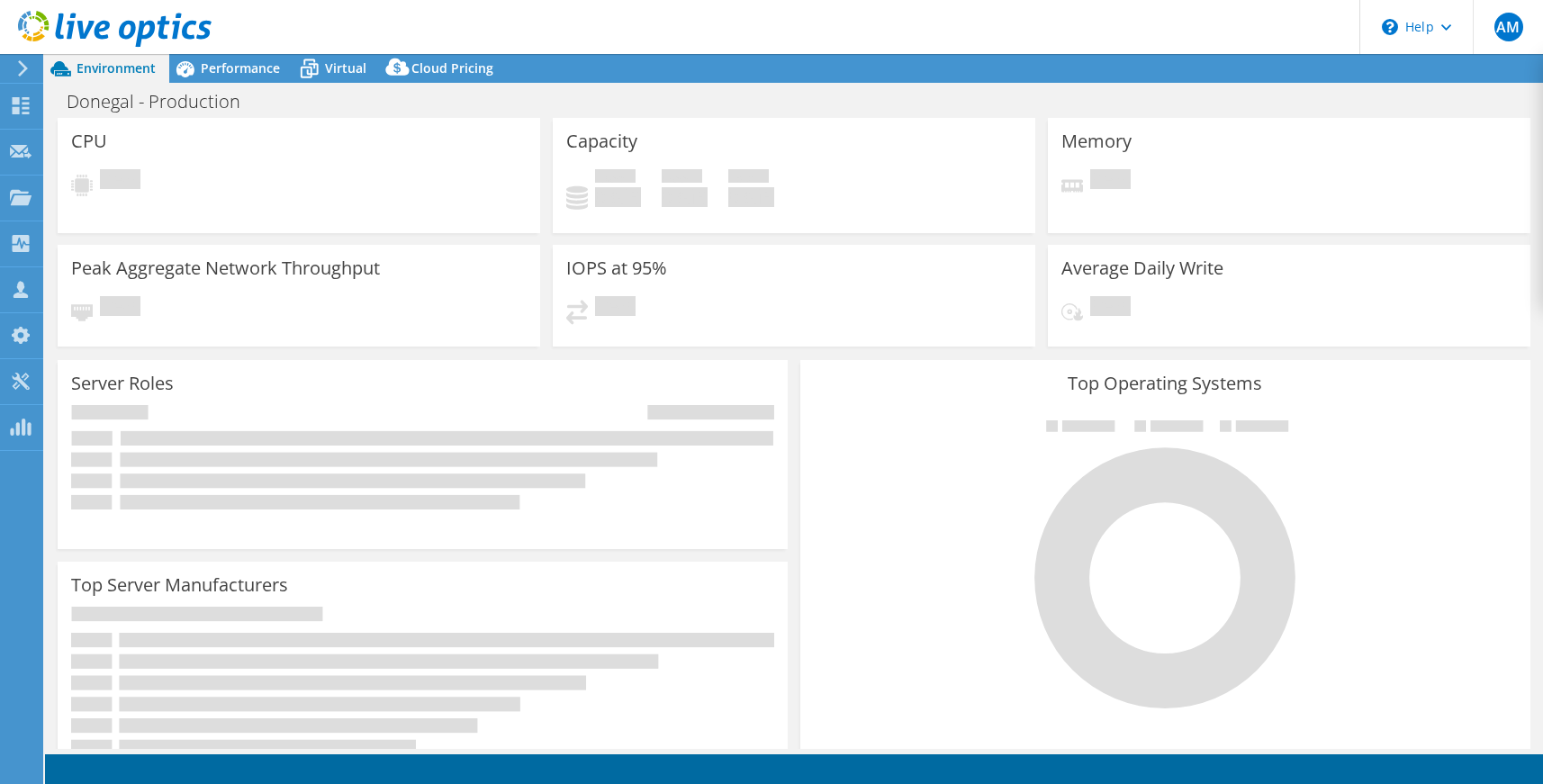
select select "USD"
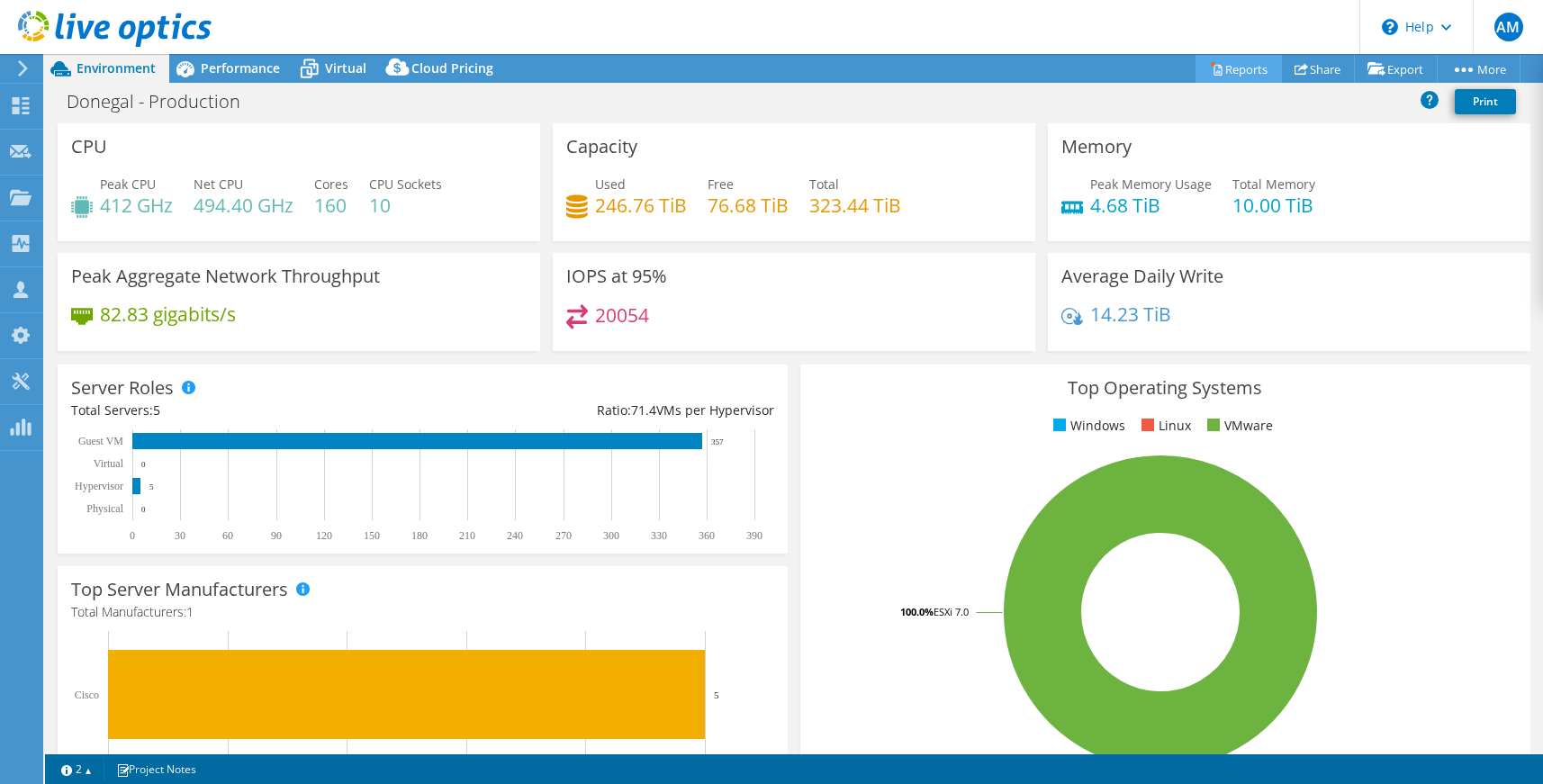
click at [1223, 63] on link "Reports" at bounding box center [1238, 69] width 87 height 28
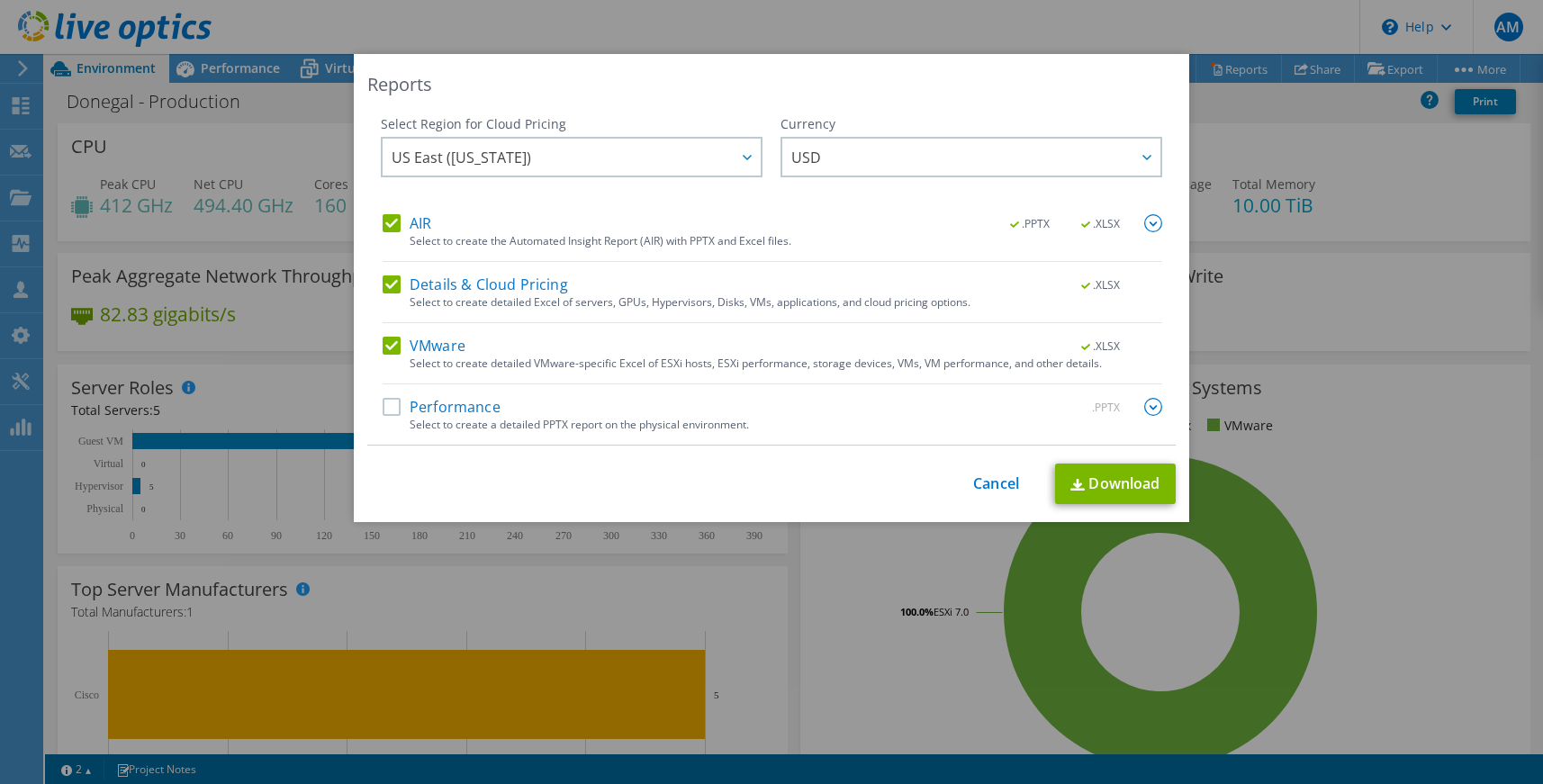
click at [393, 224] on label "AIR" at bounding box center [406, 223] width 49 height 18
click at [0, 0] on input "AIR" at bounding box center [0, 0] width 0 height 0
click at [390, 284] on label "Details & Cloud Pricing" at bounding box center [475, 284] width 186 height 18
click at [0, 0] on input "Details & Cloud Pricing" at bounding box center [0, 0] width 0 height 0
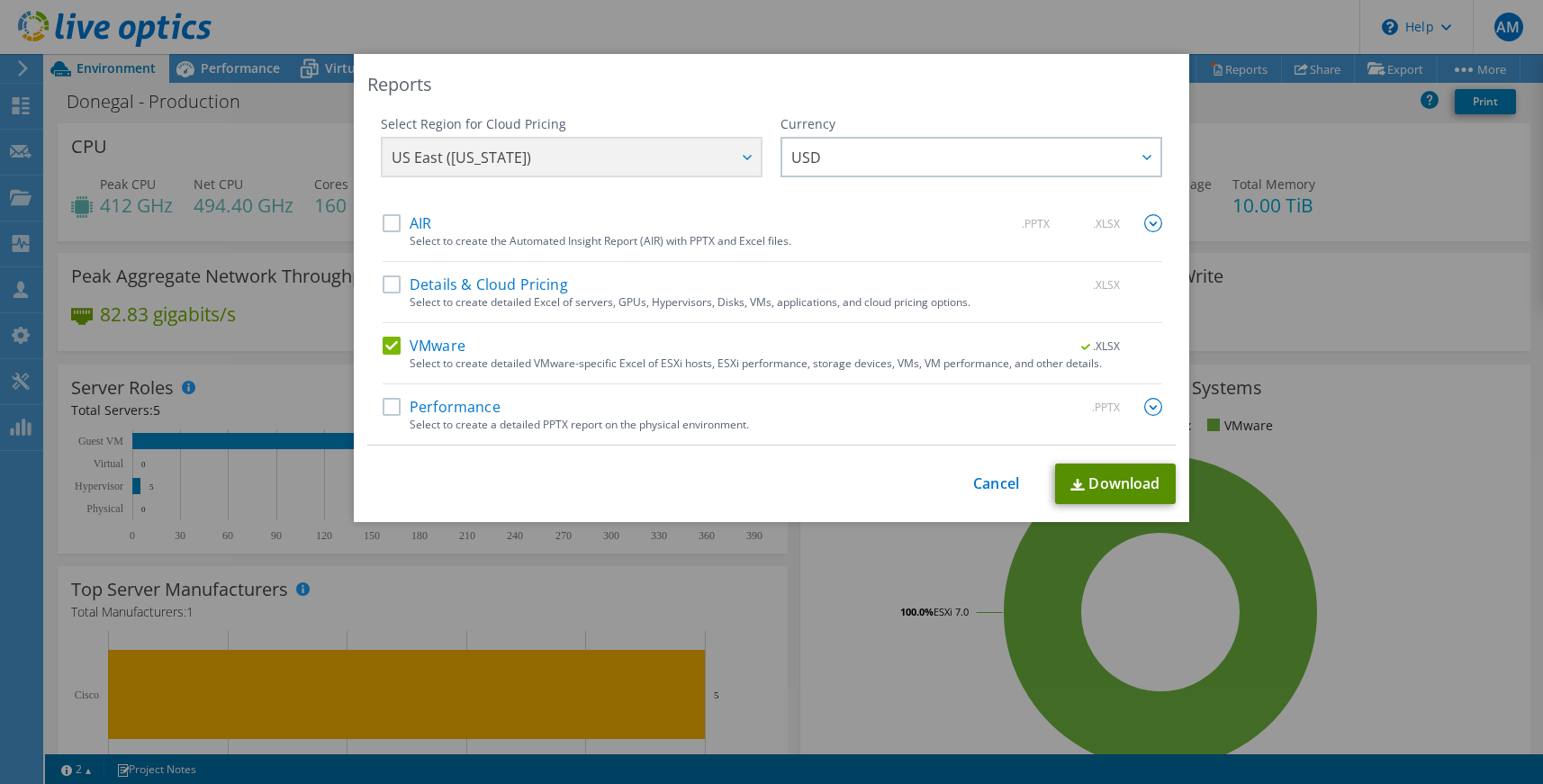
click at [1135, 485] on link "Download" at bounding box center [1116, 483] width 121 height 41
click at [861, 79] on div "Reports" at bounding box center [772, 85] width 809 height 25
click at [1114, 42] on div "Reports Select Region for Cloud Pricing Asia Pacific (Hong Kong) Asia Pacific (…" at bounding box center [771, 392] width 1543 height 784
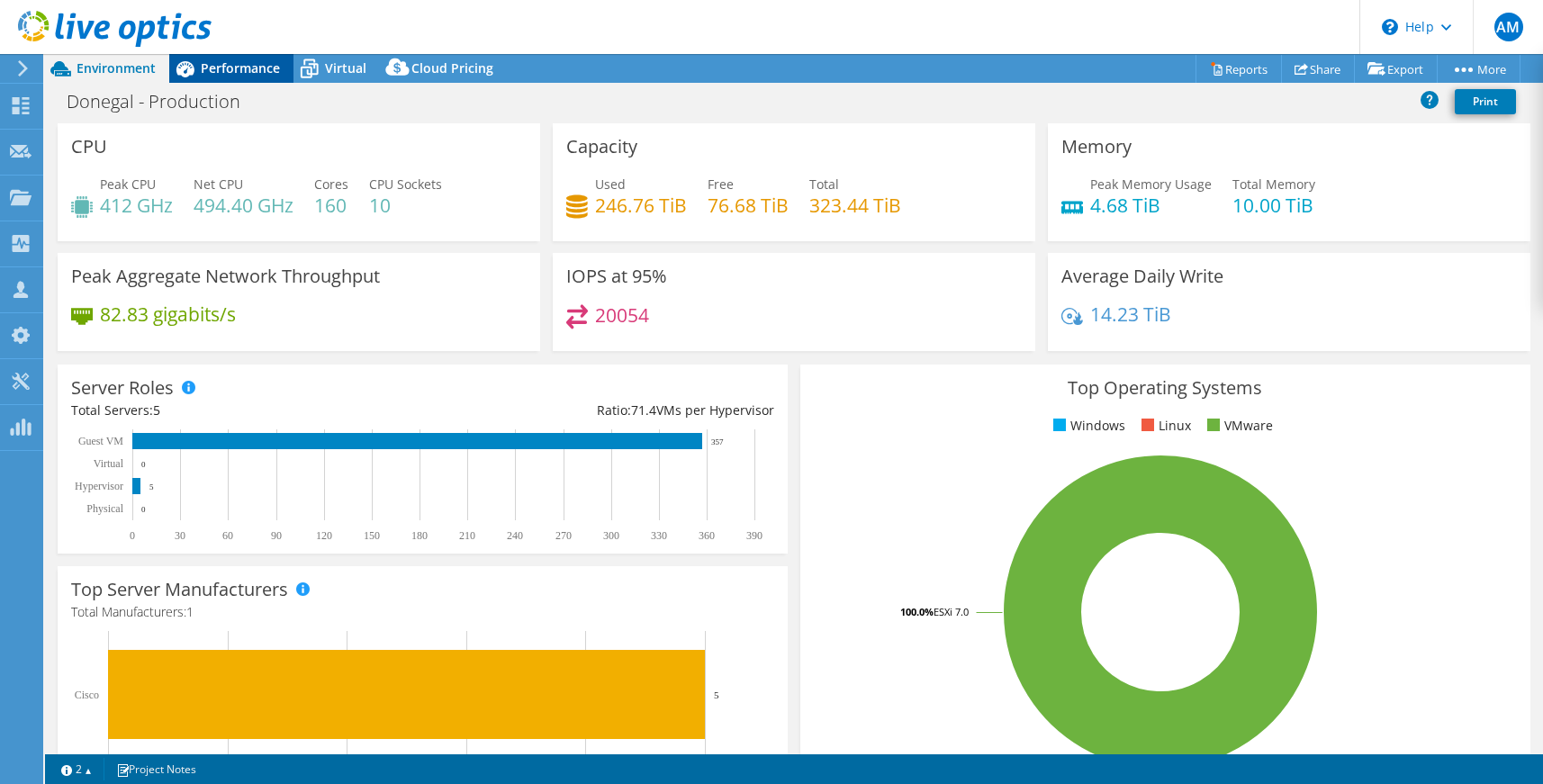
click at [247, 67] on span "Performance" at bounding box center [240, 68] width 79 height 17
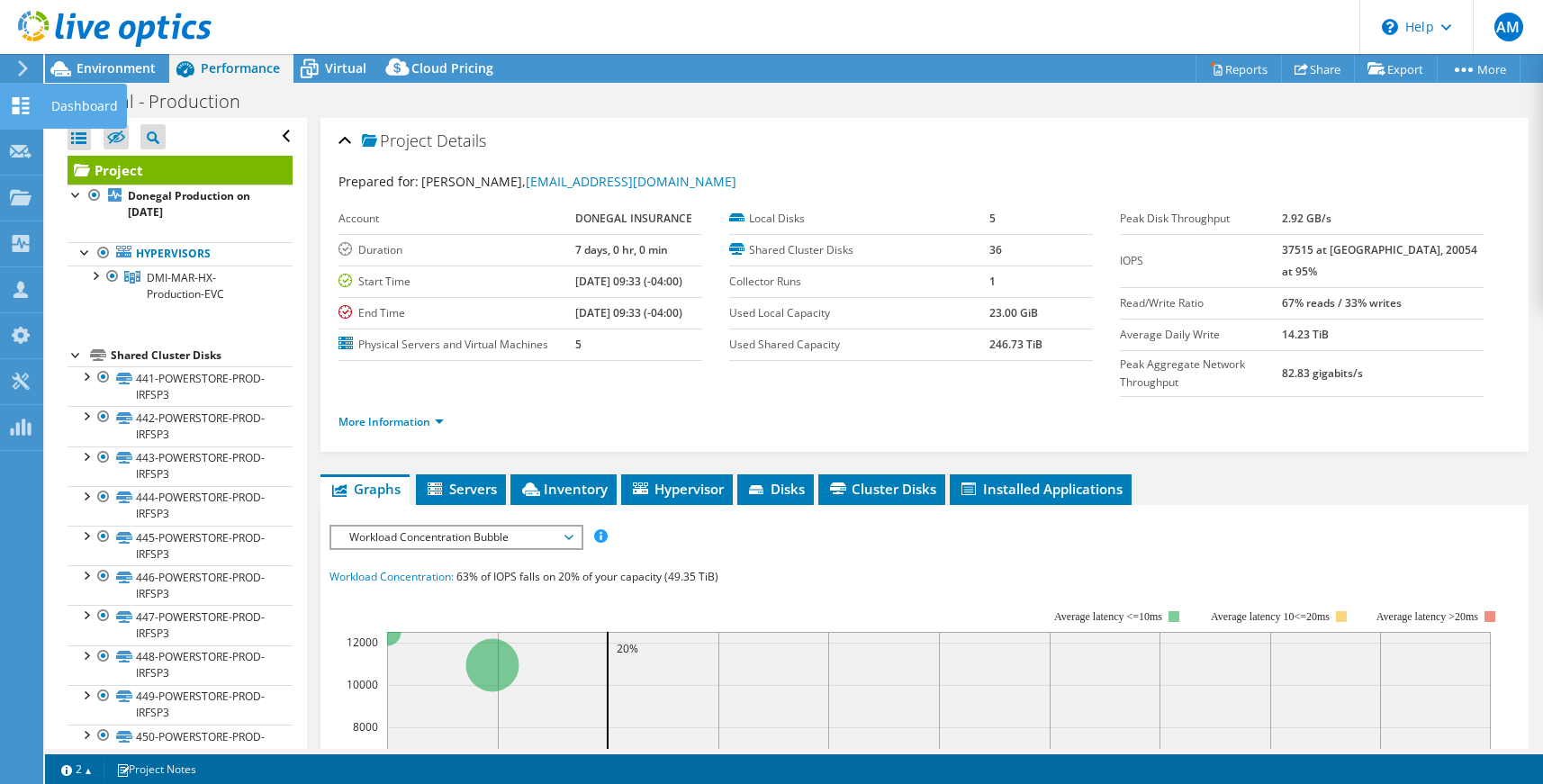
click at [24, 104] on use at bounding box center [21, 106] width 17 height 17
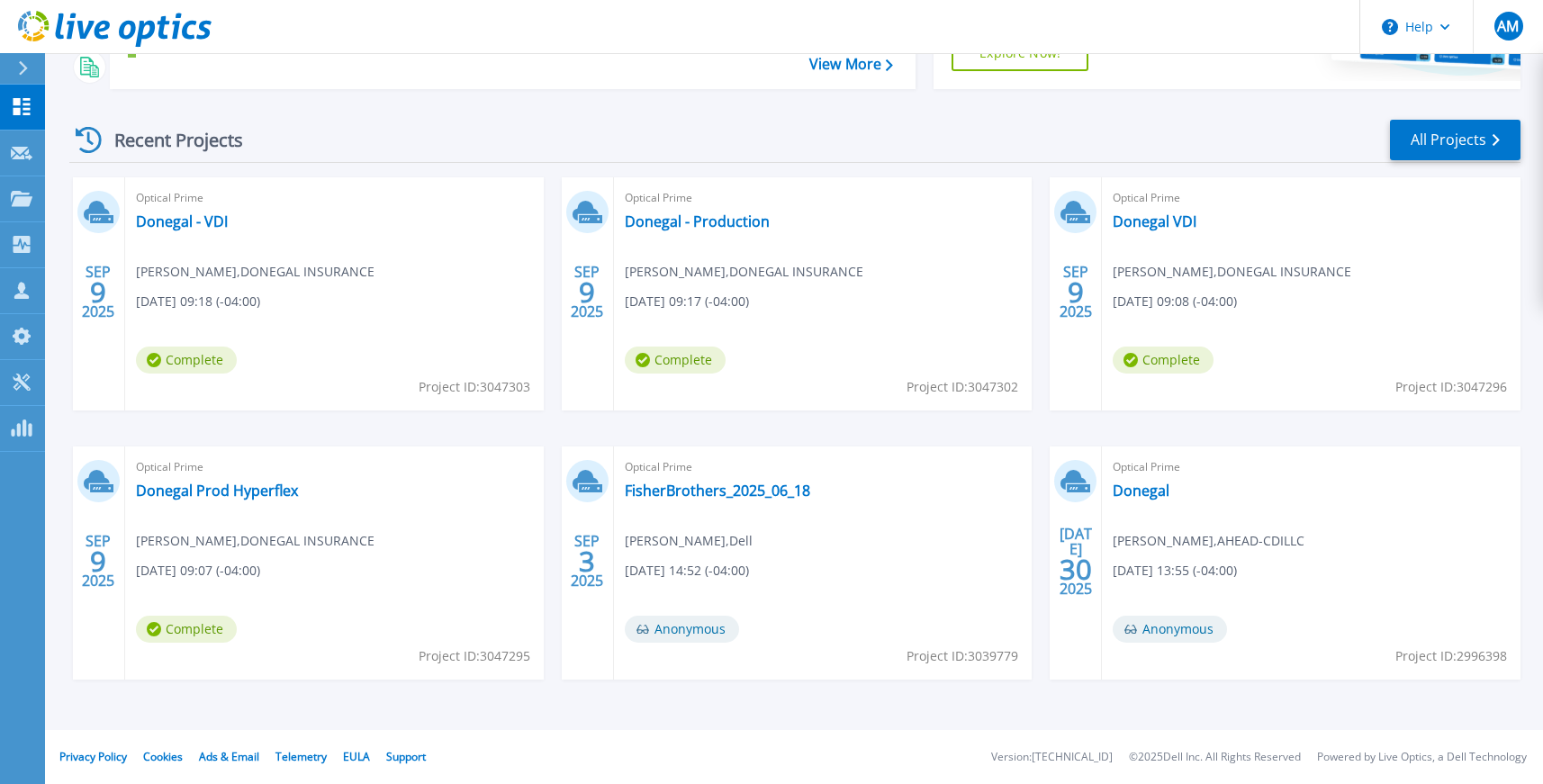
scroll to position [279, 0]
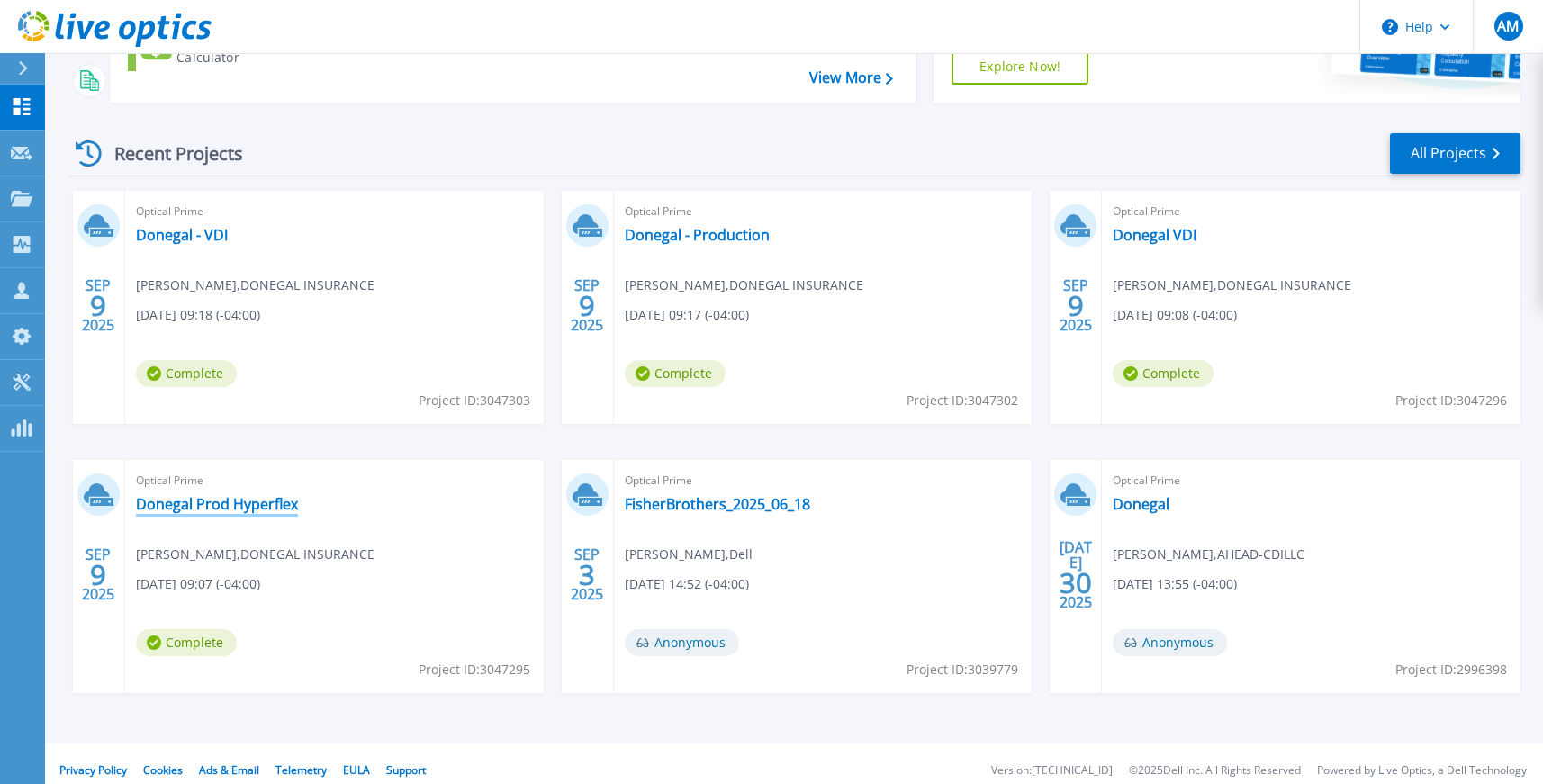
click at [264, 498] on link "Donegal Prod Hyperflex" at bounding box center [217, 503] width 162 height 18
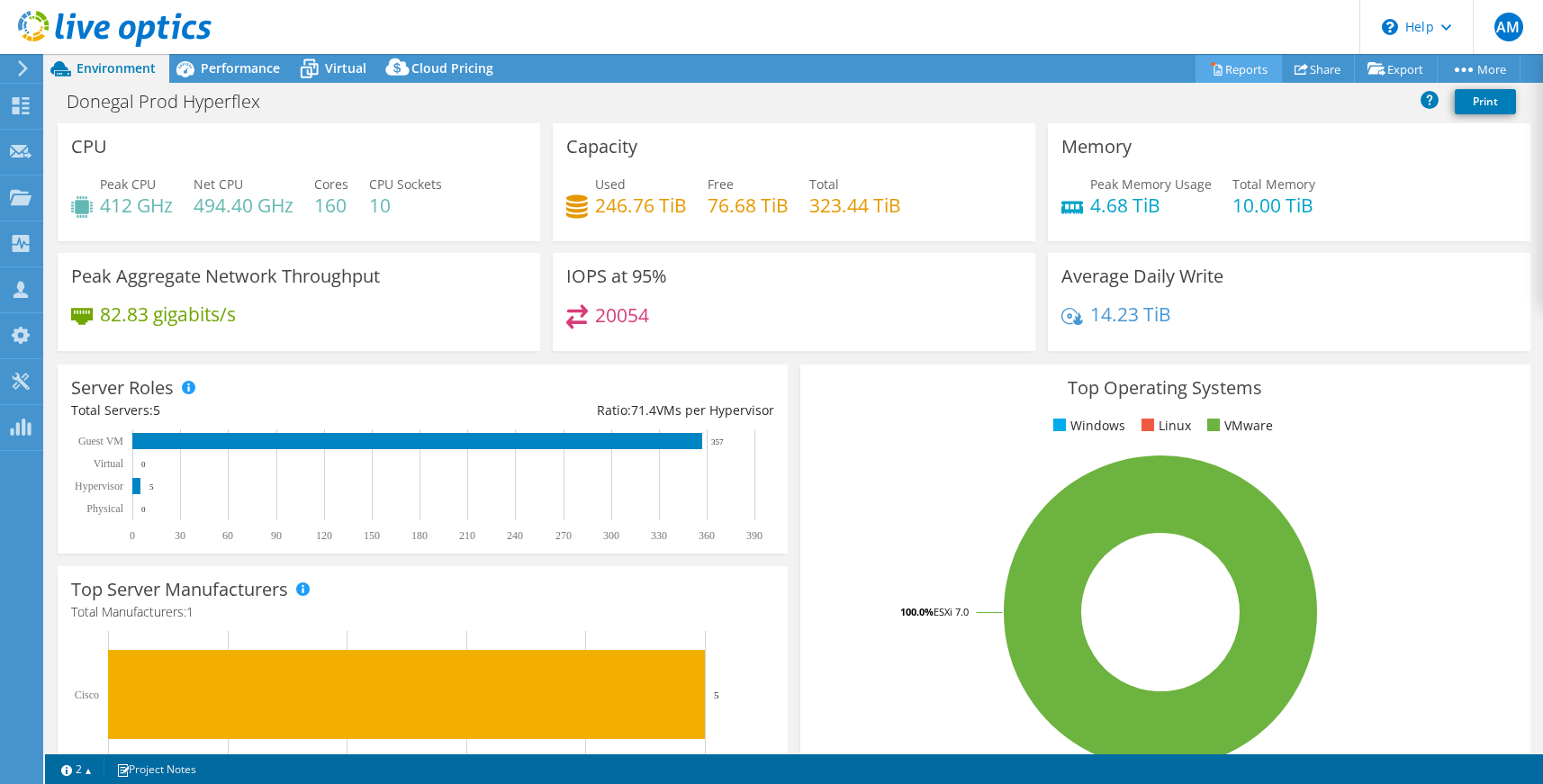
click at [1226, 74] on link "Reports" at bounding box center [1238, 69] width 87 height 28
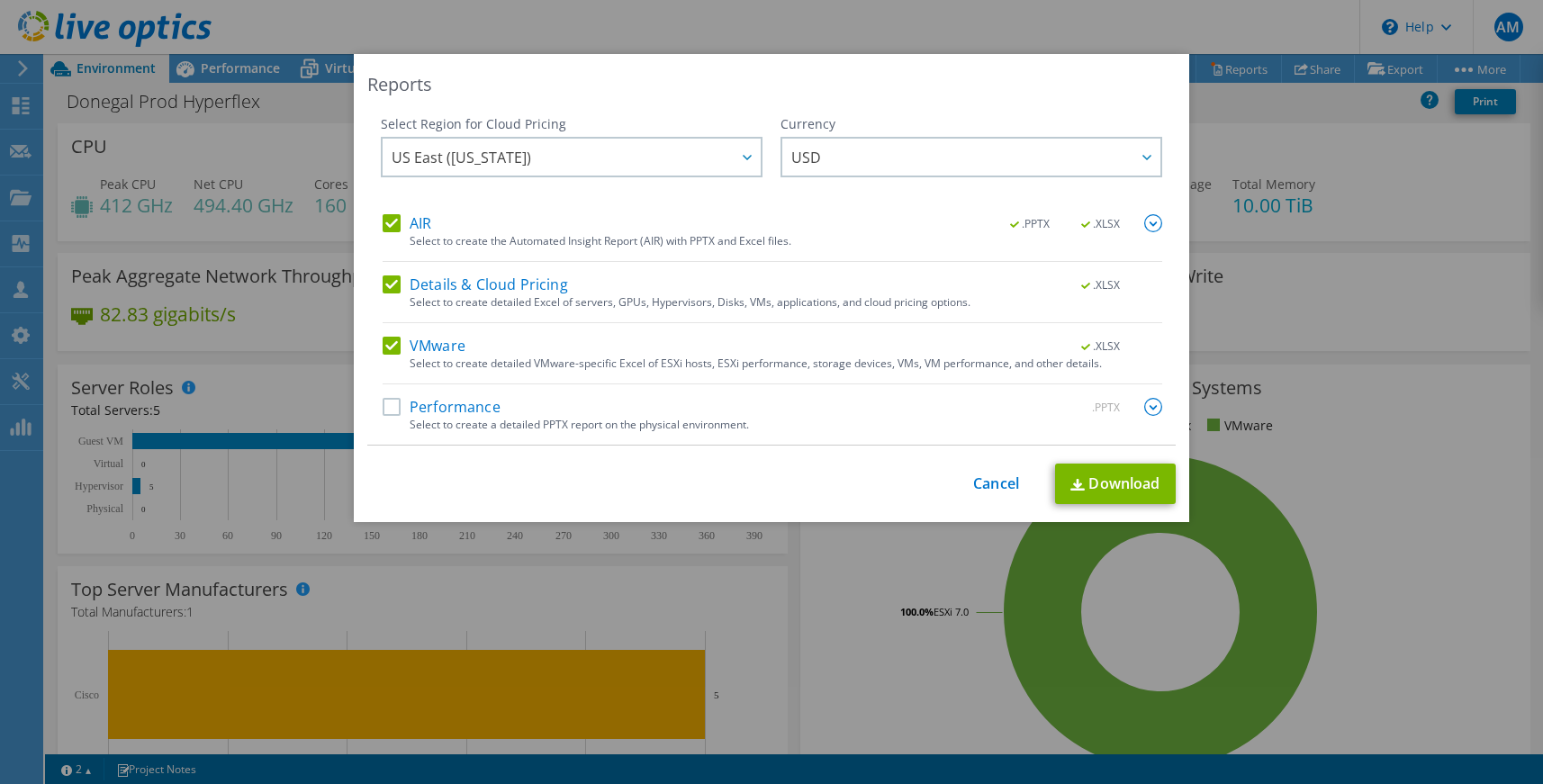
click at [389, 225] on label "AIR" at bounding box center [406, 223] width 49 height 18
click at [0, 0] on input "AIR" at bounding box center [0, 0] width 0 height 0
click at [391, 294] on div "Details & Cloud Pricing .XLSX" at bounding box center [772, 285] width 780 height 21
click at [392, 283] on label "Details & Cloud Pricing" at bounding box center [475, 284] width 186 height 18
click at [0, 0] on input "Details & Cloud Pricing" at bounding box center [0, 0] width 0 height 0
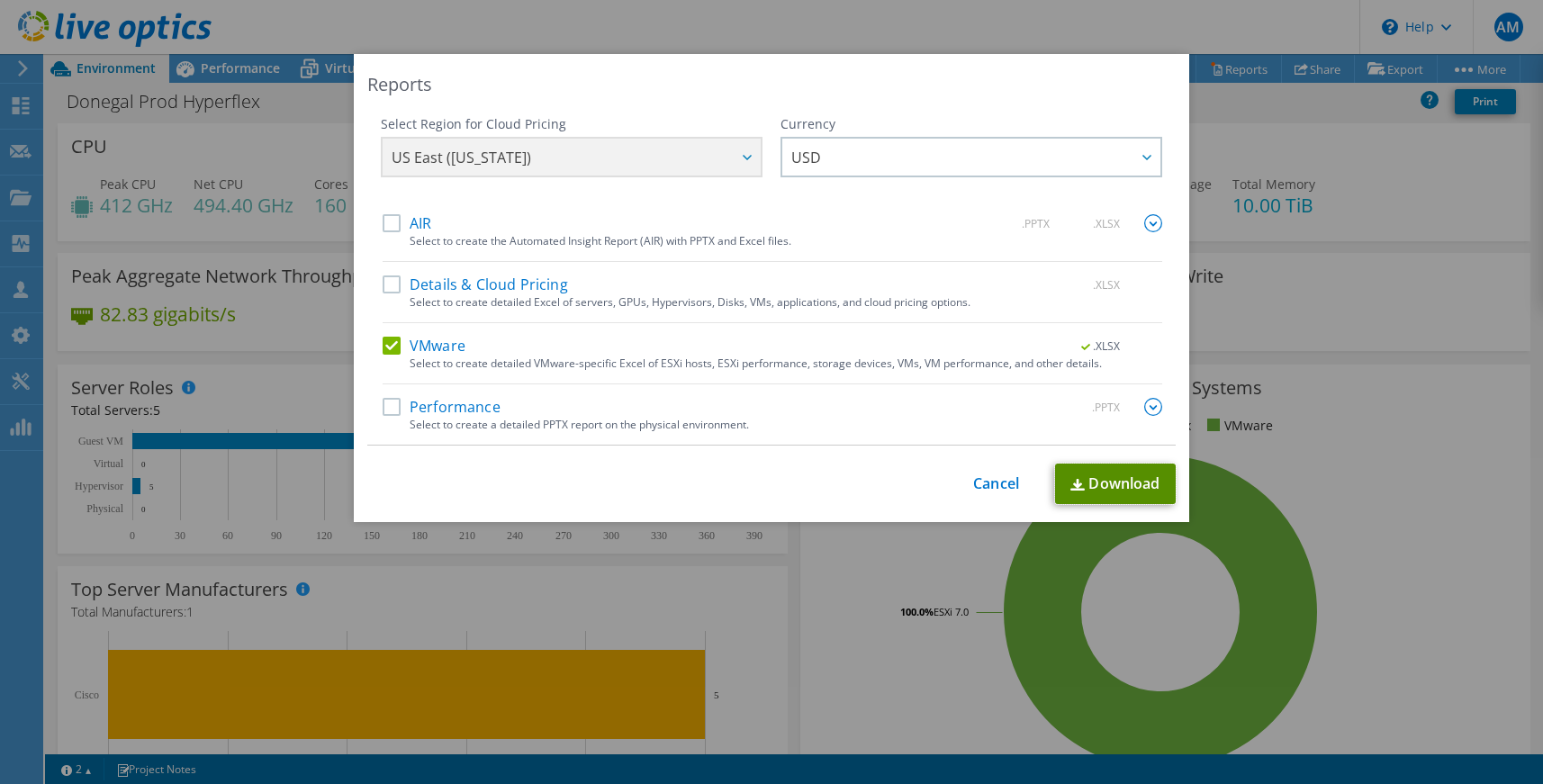
drag, startPoint x: 1133, startPoint y: 484, endPoint x: 1132, endPoint y: 493, distance: 9.1
click at [1132, 486] on link "Download" at bounding box center [1116, 483] width 121 height 41
click at [1370, 377] on div "Reports Select Region for Cloud Pricing Asia Pacific (Hong Kong) Asia Pacific (…" at bounding box center [771, 392] width 1543 height 676
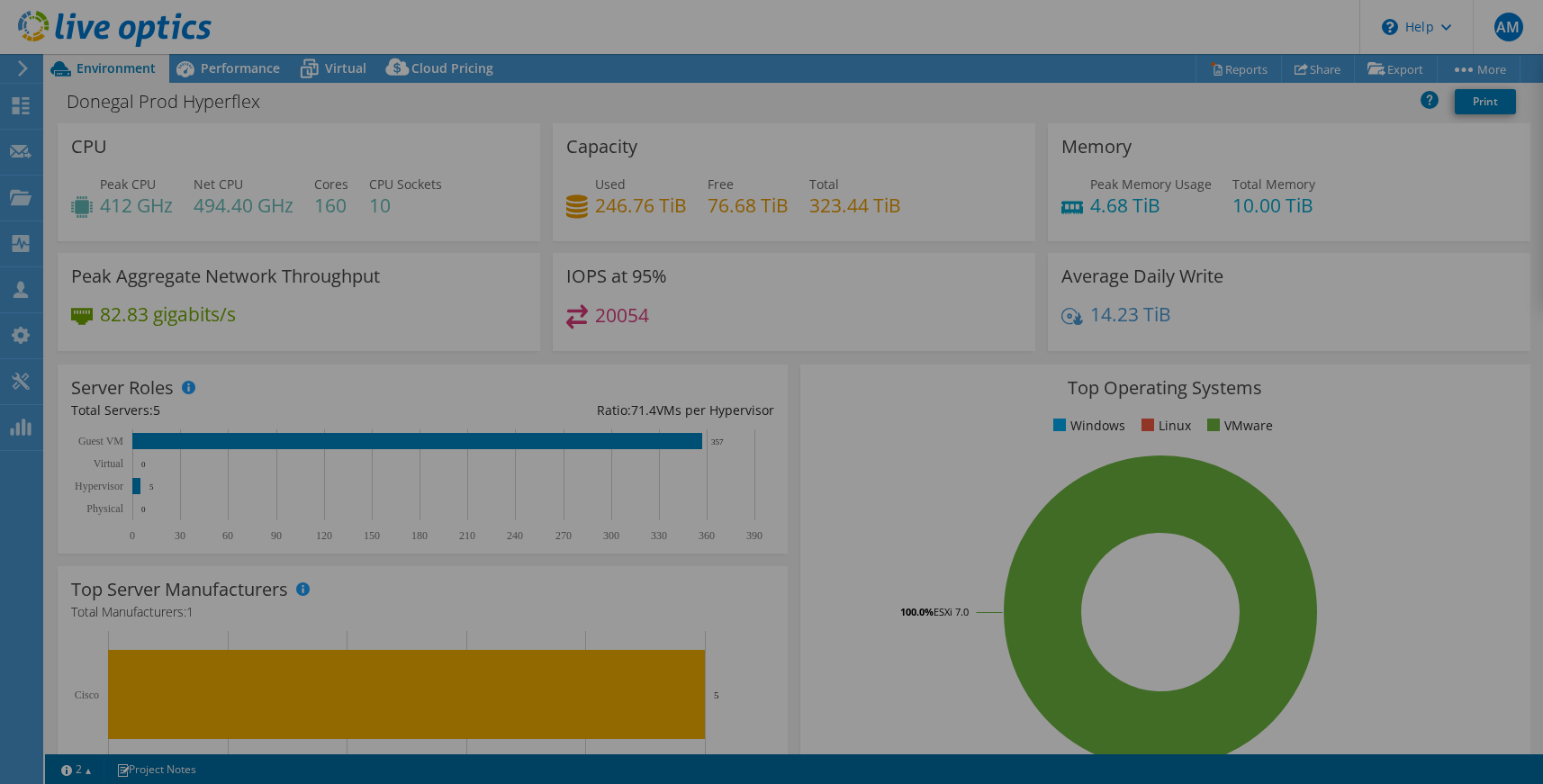
click at [1370, 377] on div at bounding box center [771, 392] width 1543 height 784
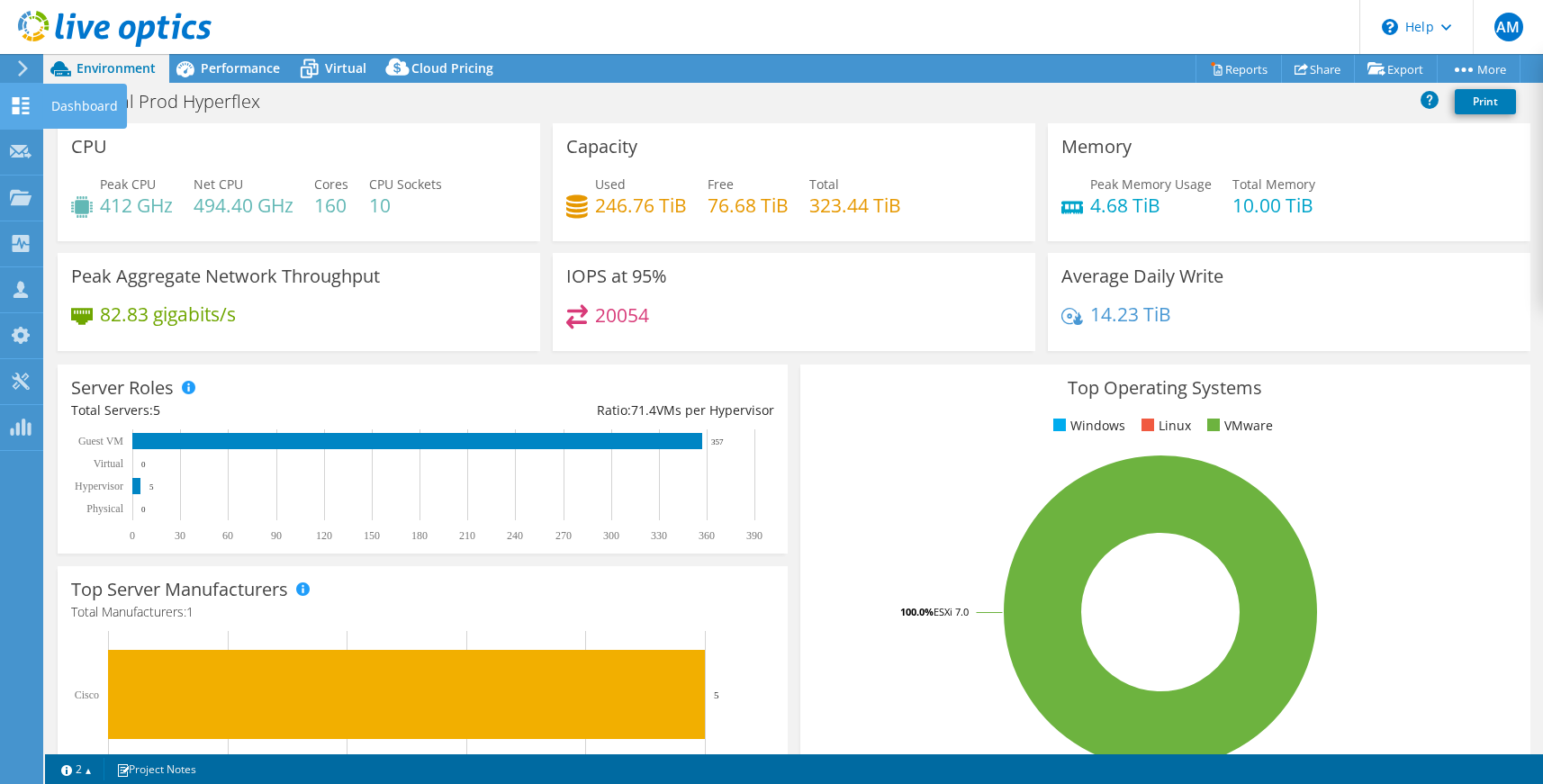
click at [23, 104] on use at bounding box center [21, 106] width 17 height 17
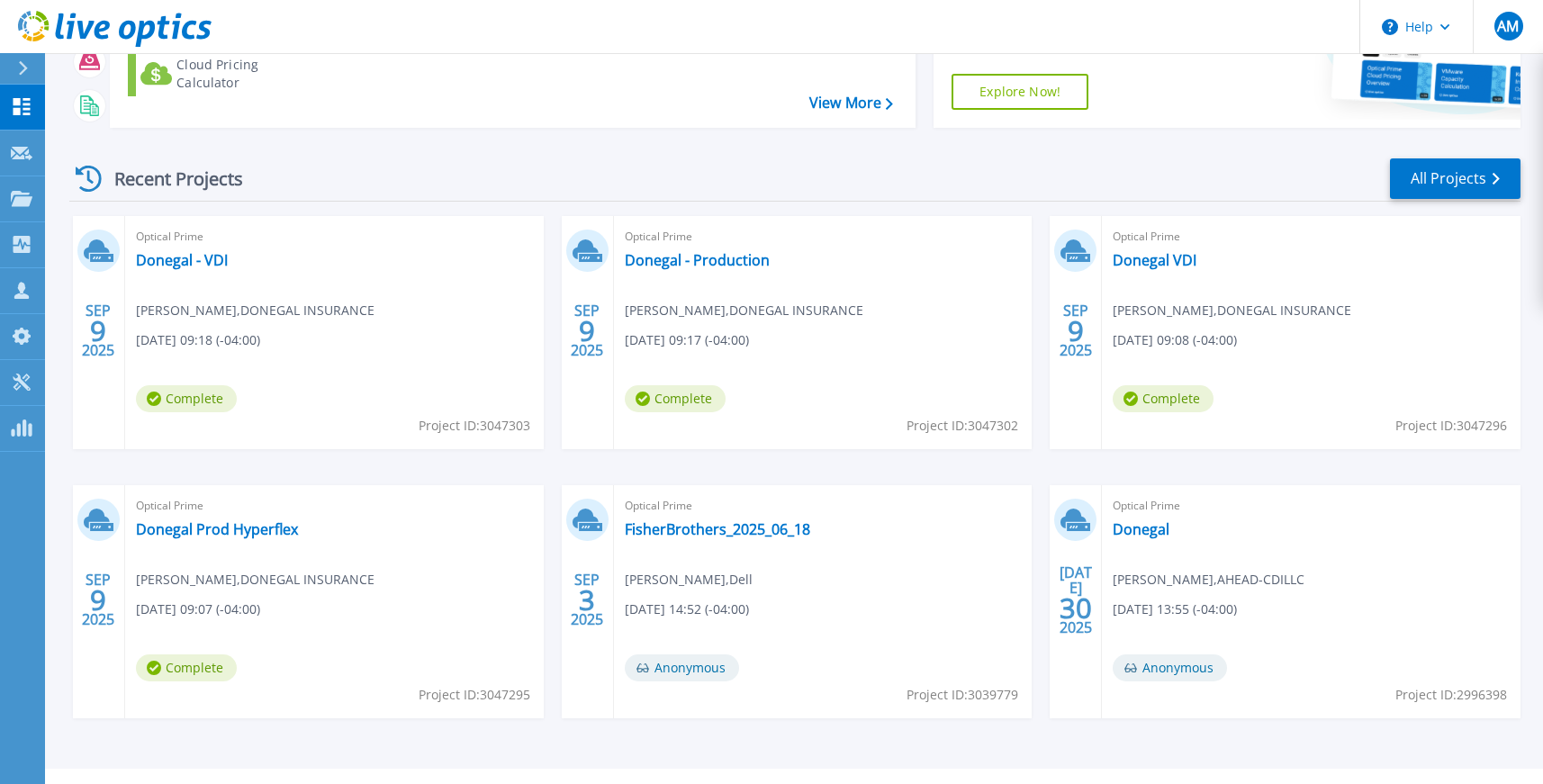
scroll to position [254, 0]
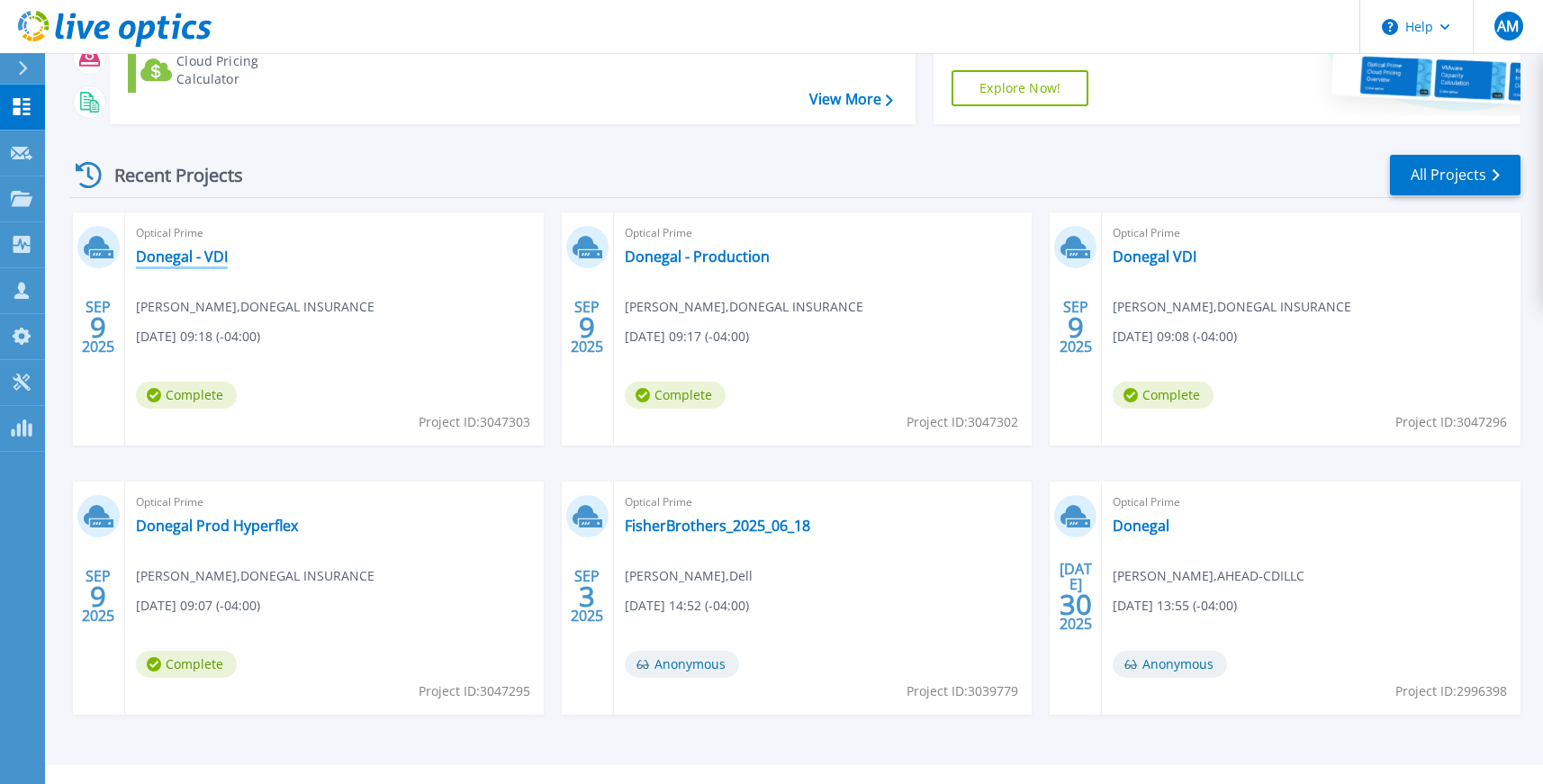
click at [168, 261] on link "Donegal - VDI" at bounding box center [182, 256] width 91 height 18
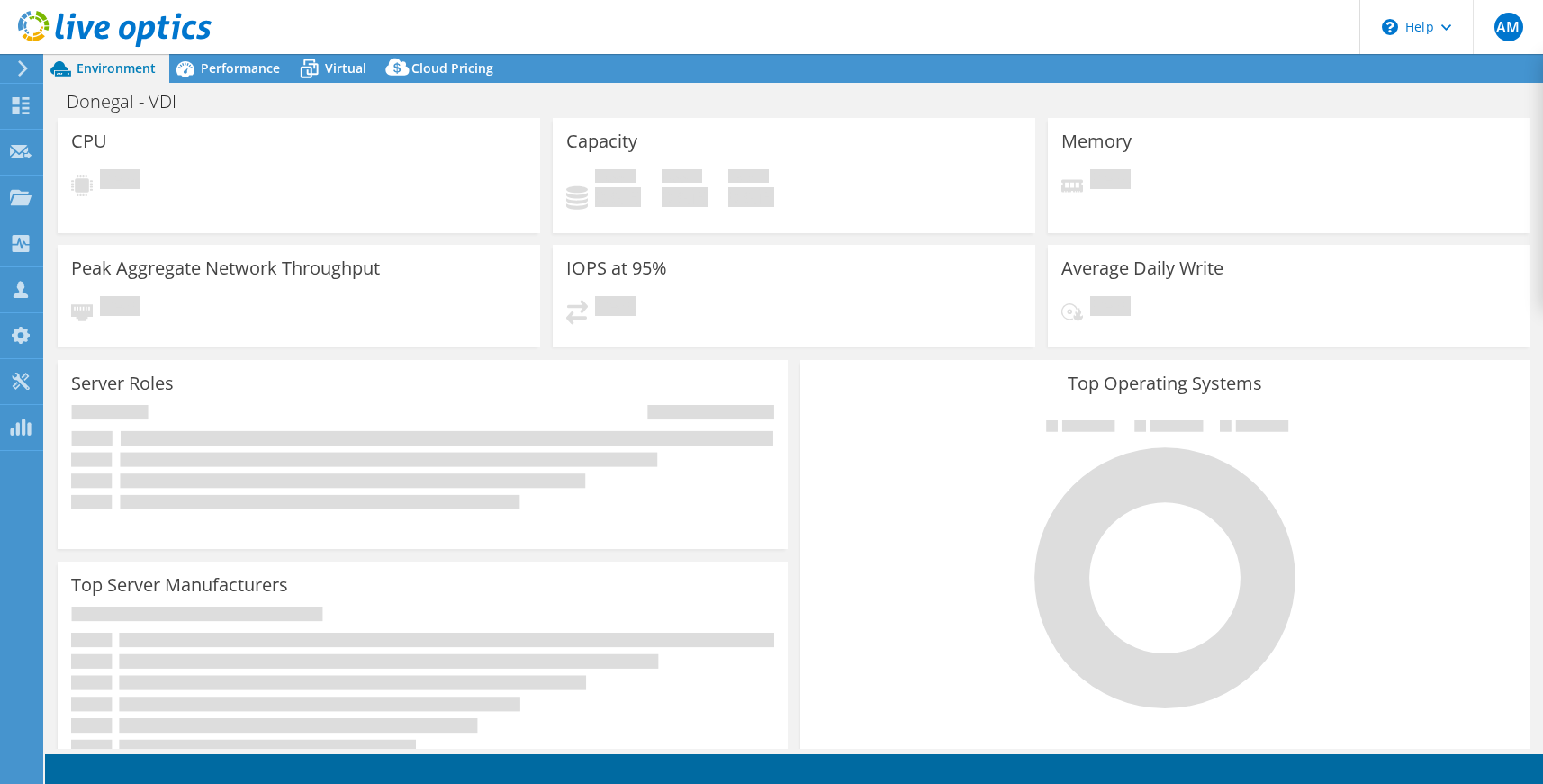
select select "USD"
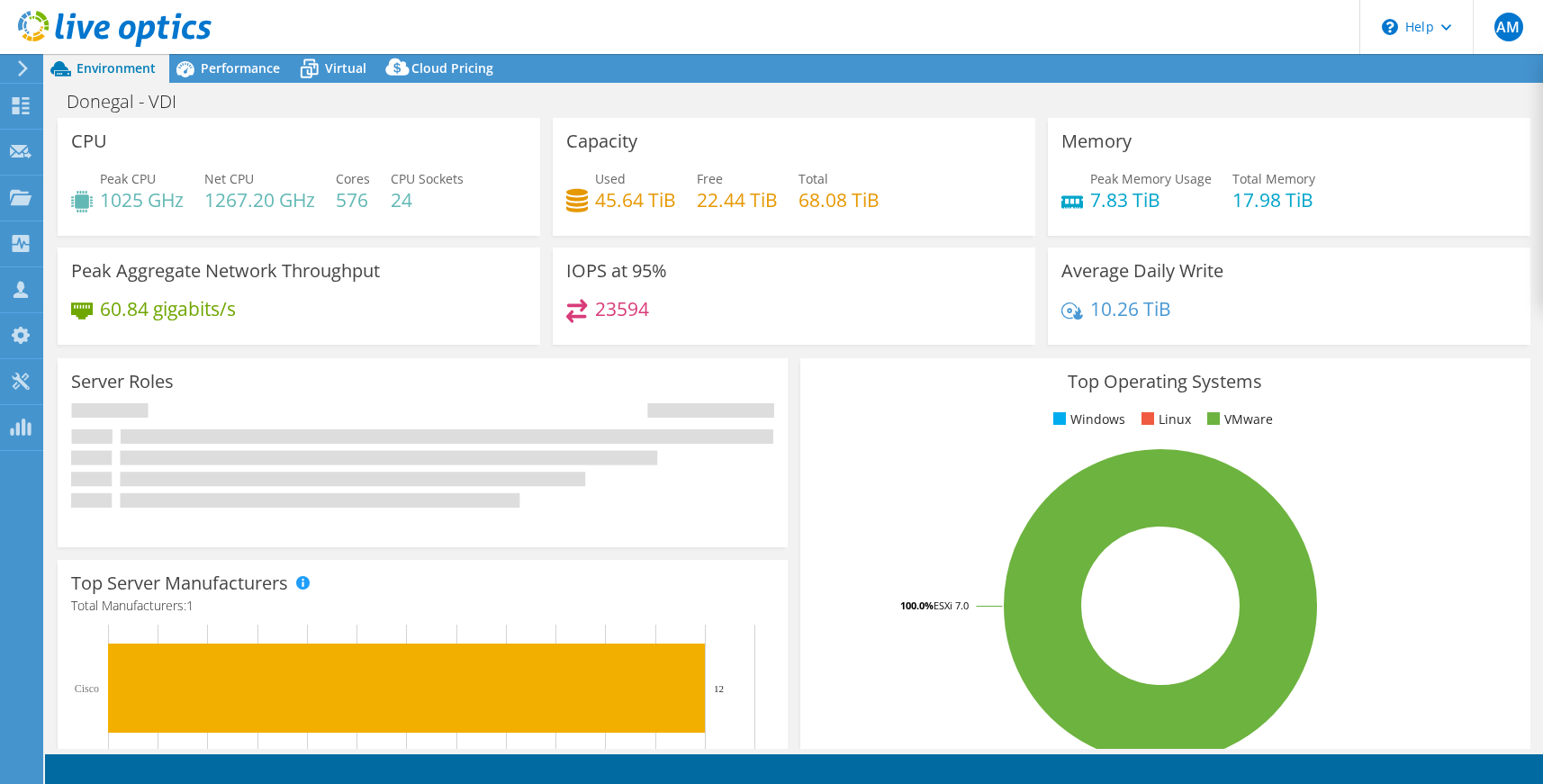
drag, startPoint x: 334, startPoint y: 69, endPoint x: 328, endPoint y: 108, distance: 39.5
click at [334, 69] on span "Virtual" at bounding box center [346, 68] width 42 height 17
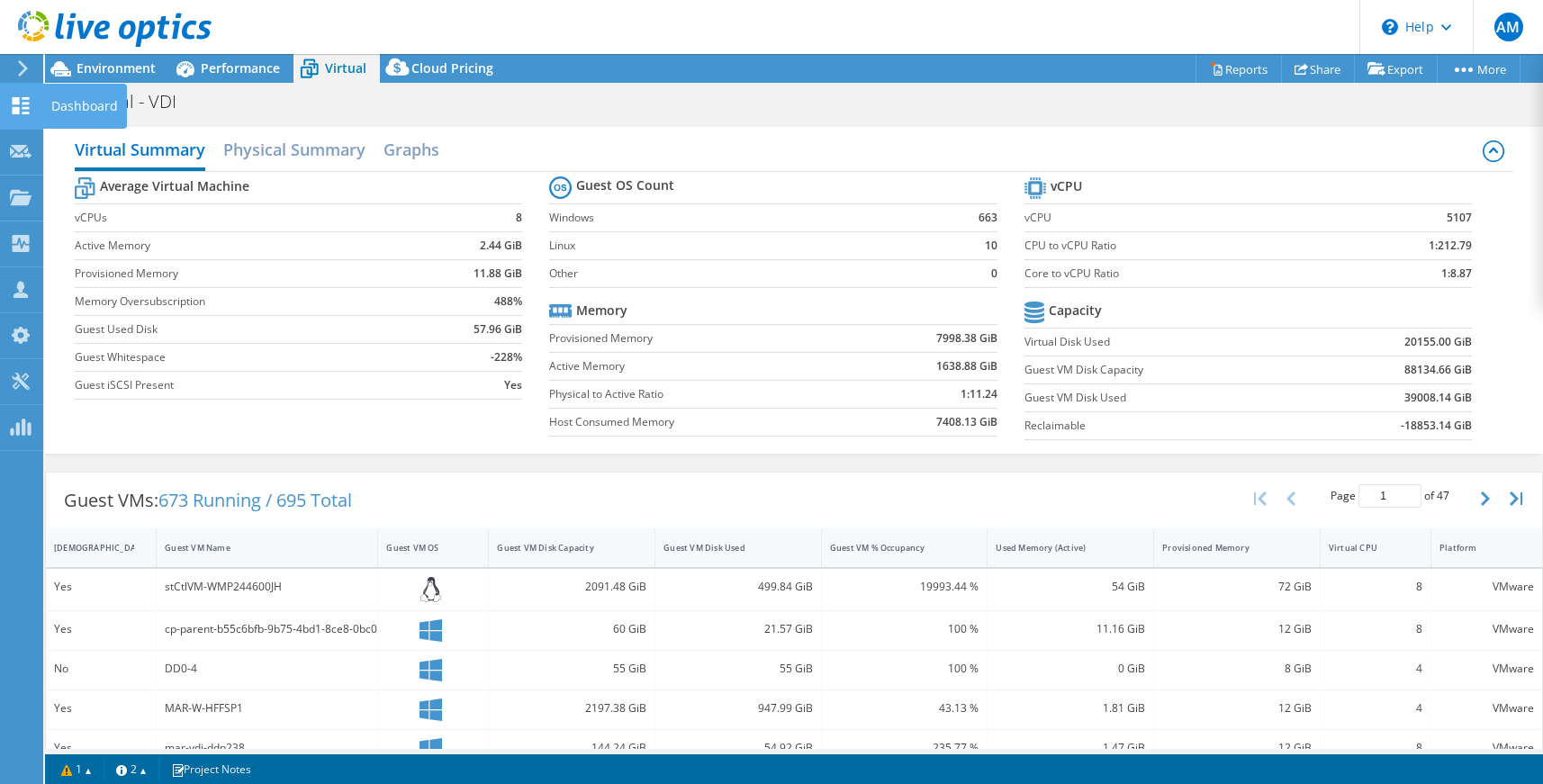
click at [22, 114] on div at bounding box center [20, 108] width 22 height 20
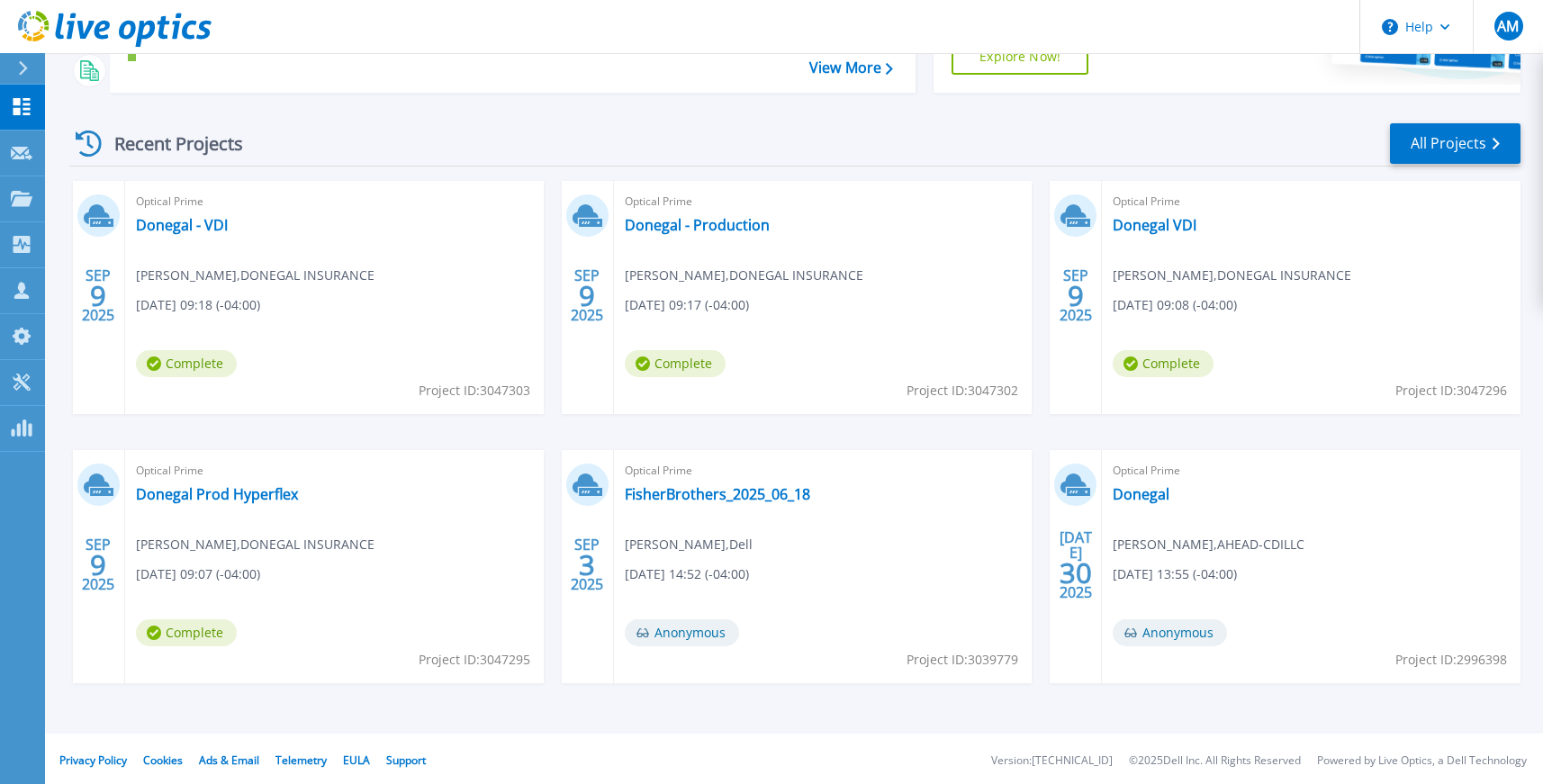
scroll to position [289, 0]
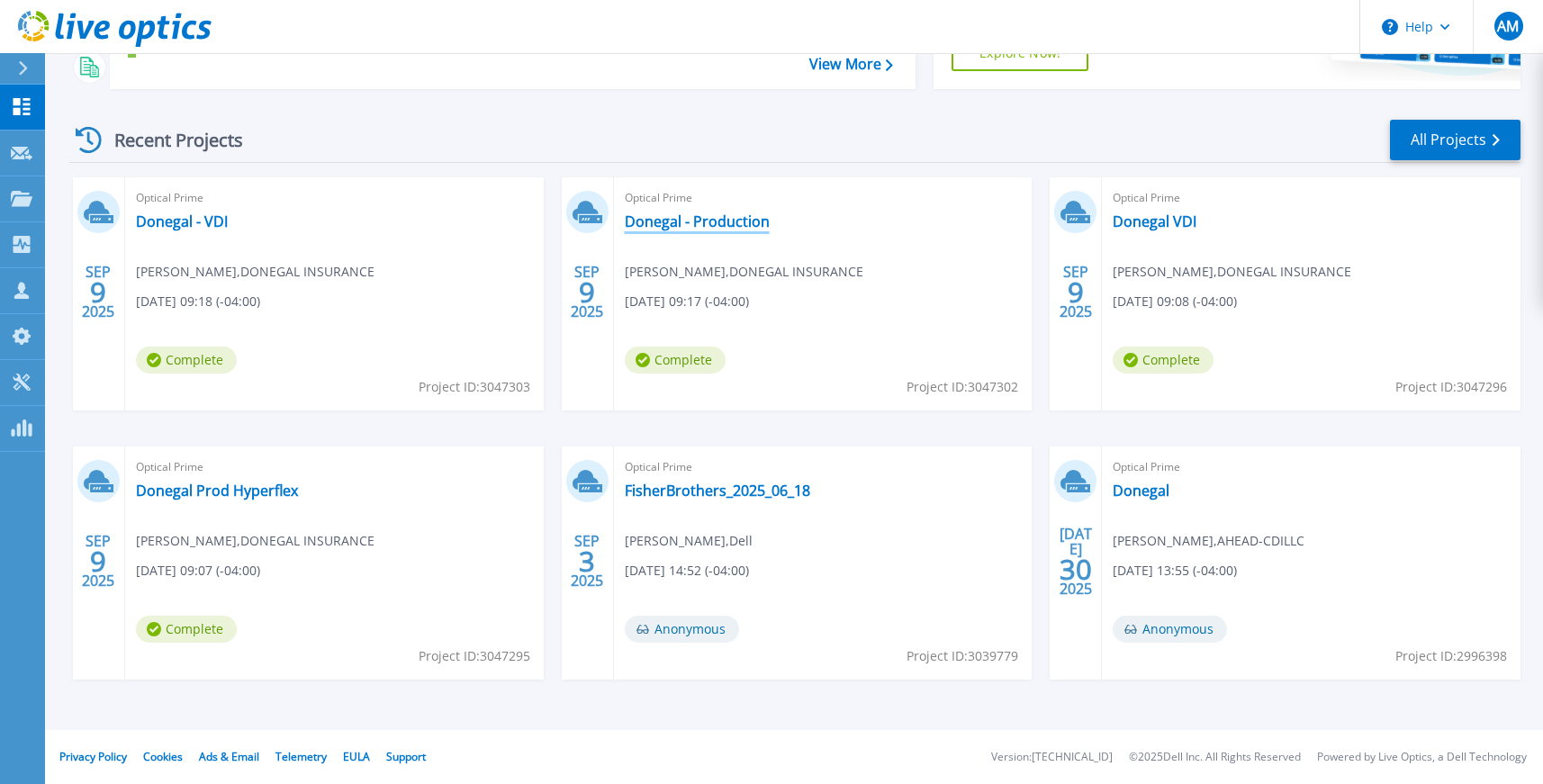
click at [740, 216] on link "Donegal - Production" at bounding box center [698, 221] width 145 height 18
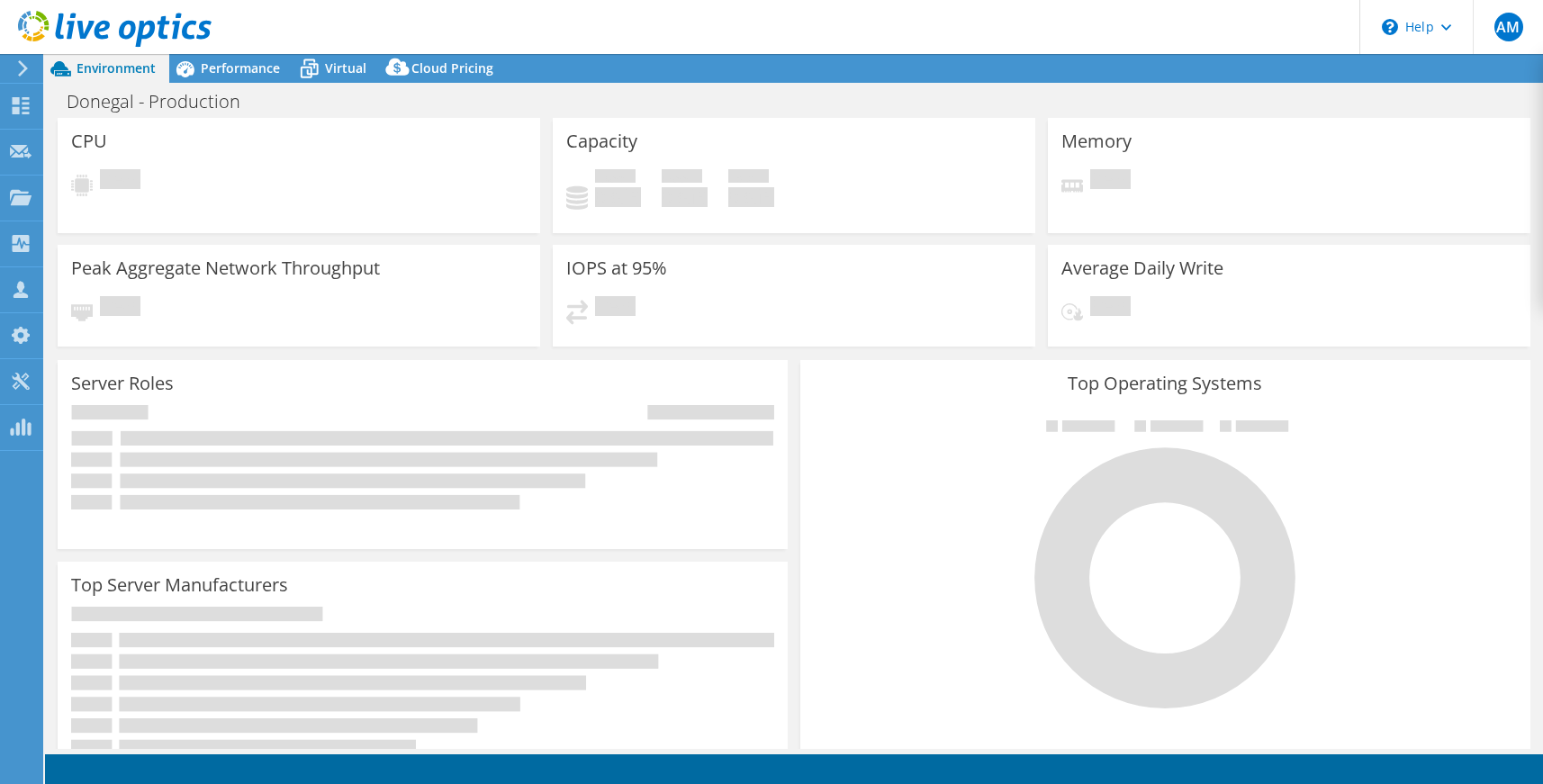
select select "USD"
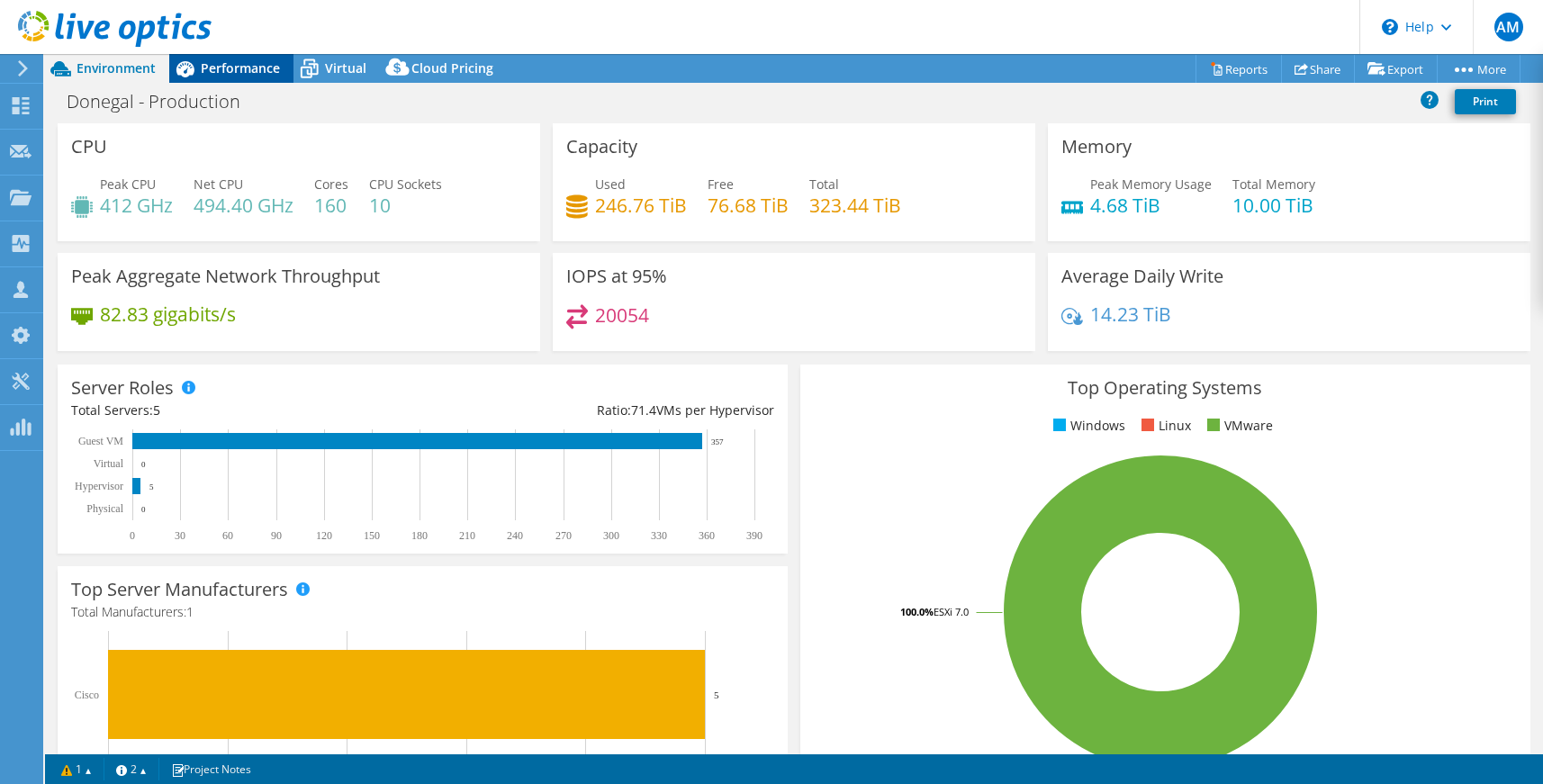
click at [252, 72] on span "Performance" at bounding box center [240, 68] width 79 height 17
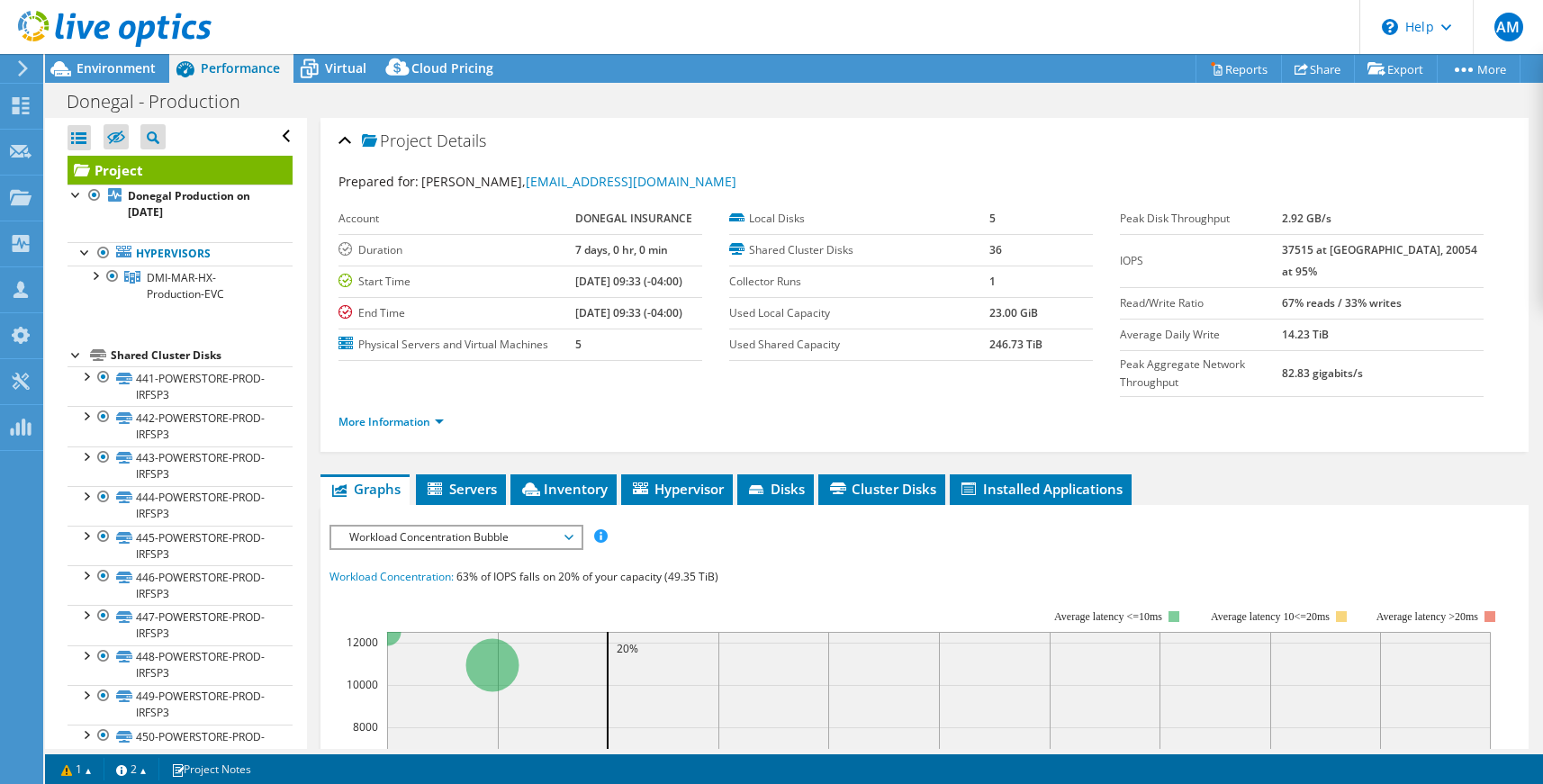
scroll to position [76, 0]
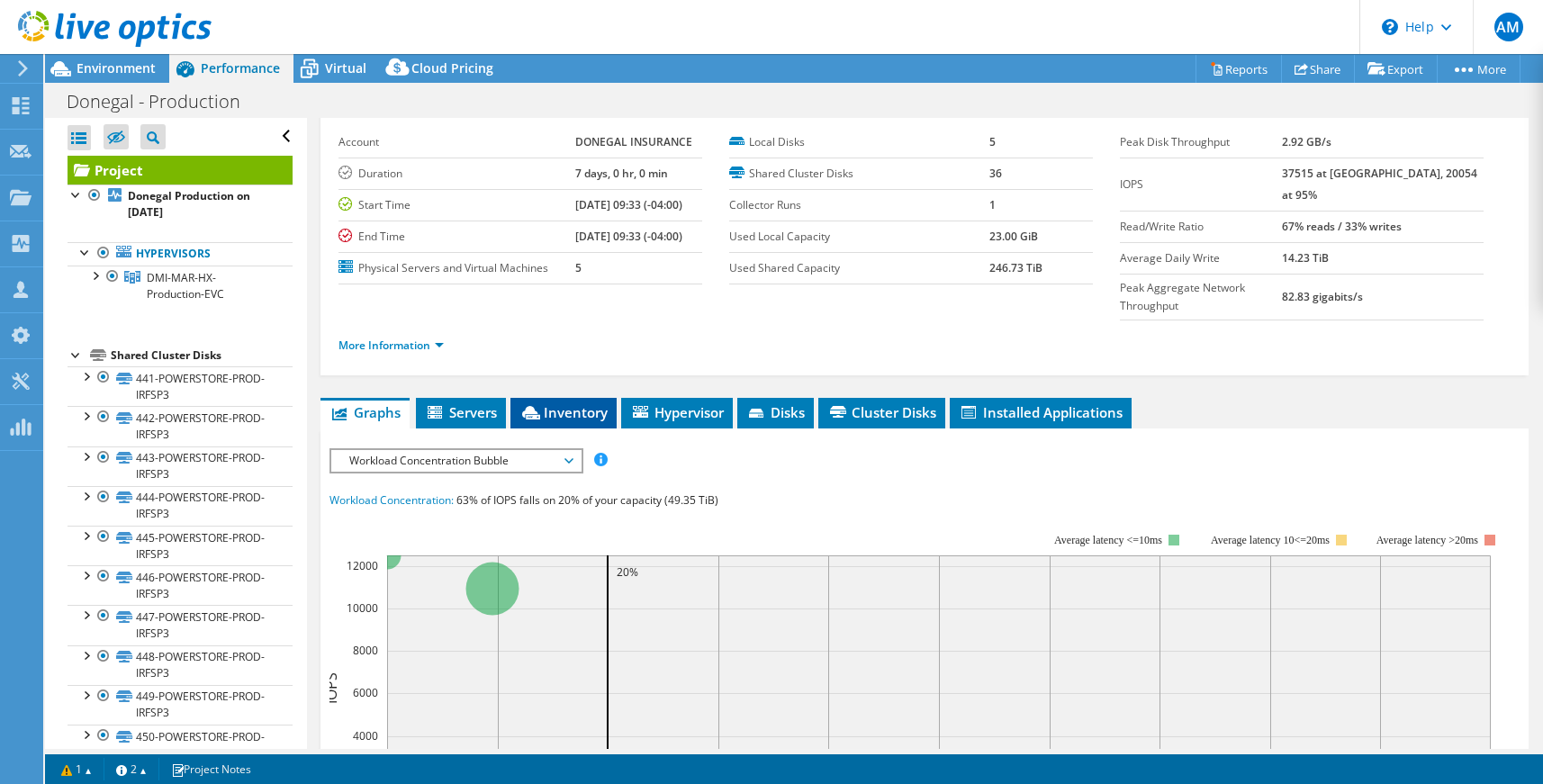
click at [554, 398] on li "Inventory" at bounding box center [564, 413] width 107 height 30
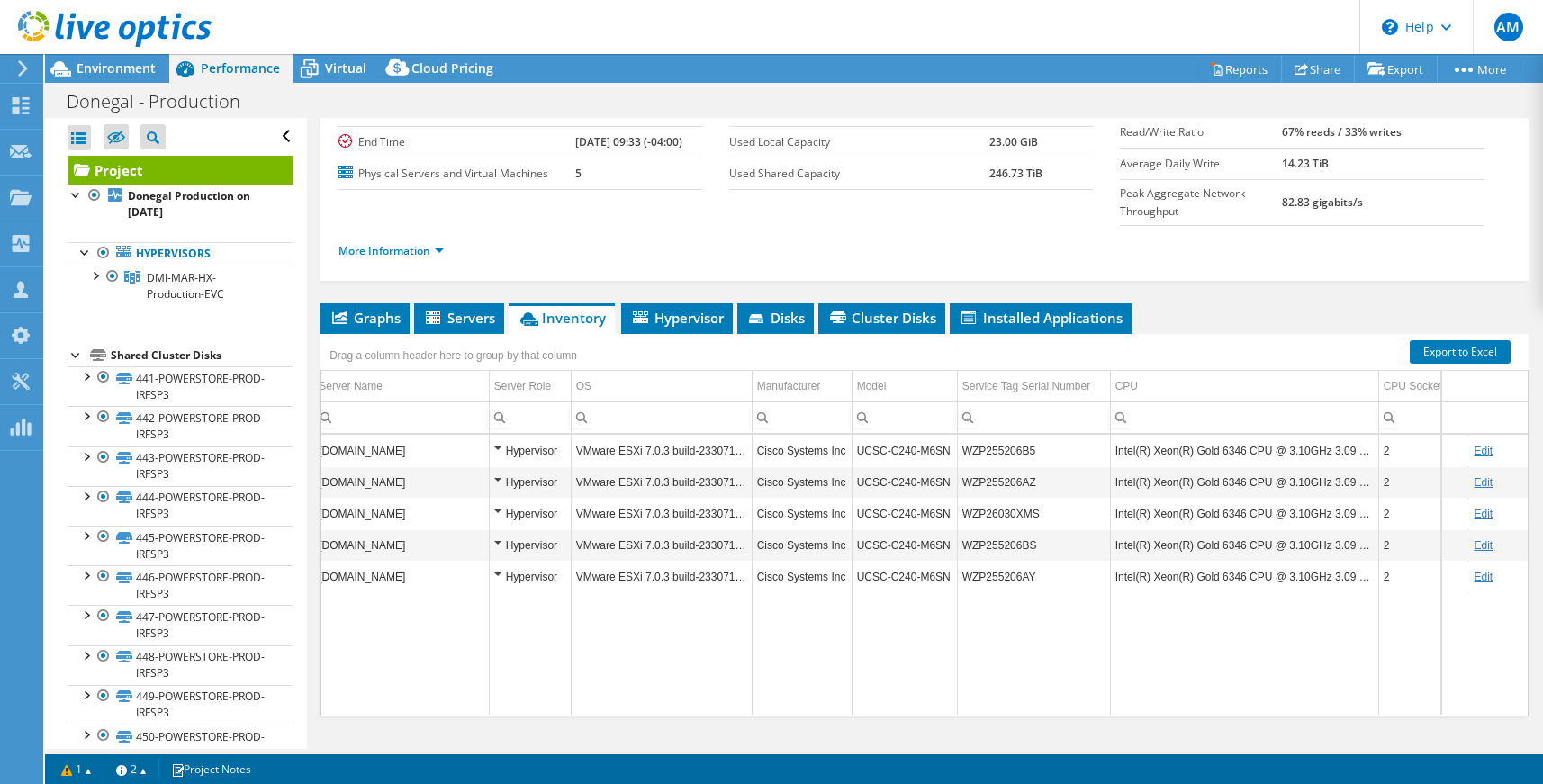
scroll to position [0, 0]
